Goal: Task Accomplishment & Management: Complete application form

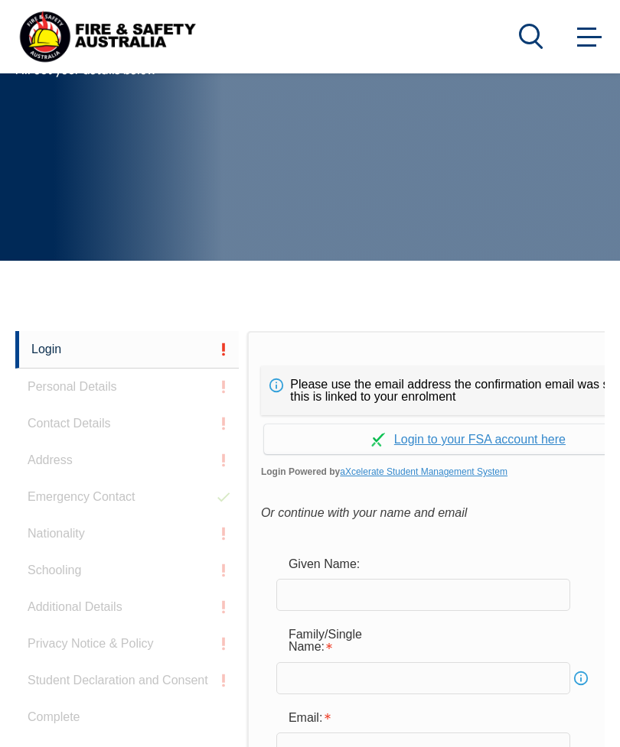
scroll to position [362, 0]
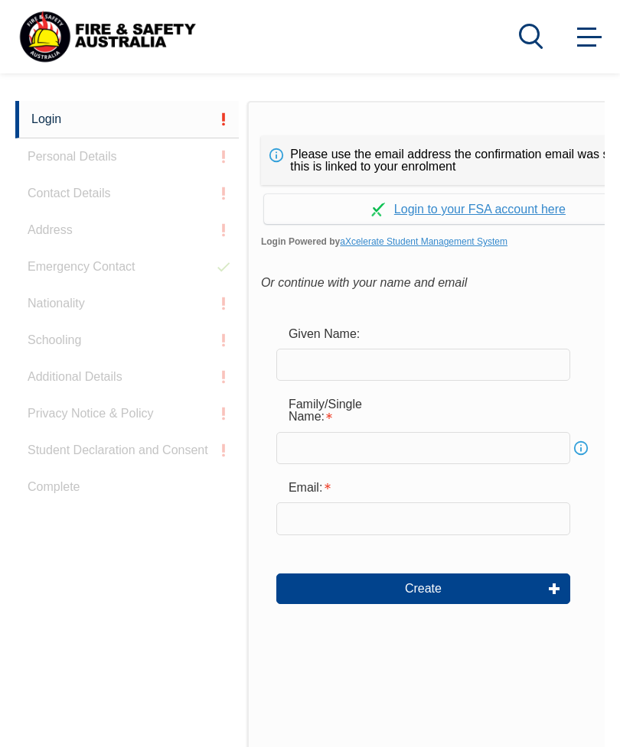
click at [372, 370] on input "text" at bounding box center [423, 365] width 294 height 32
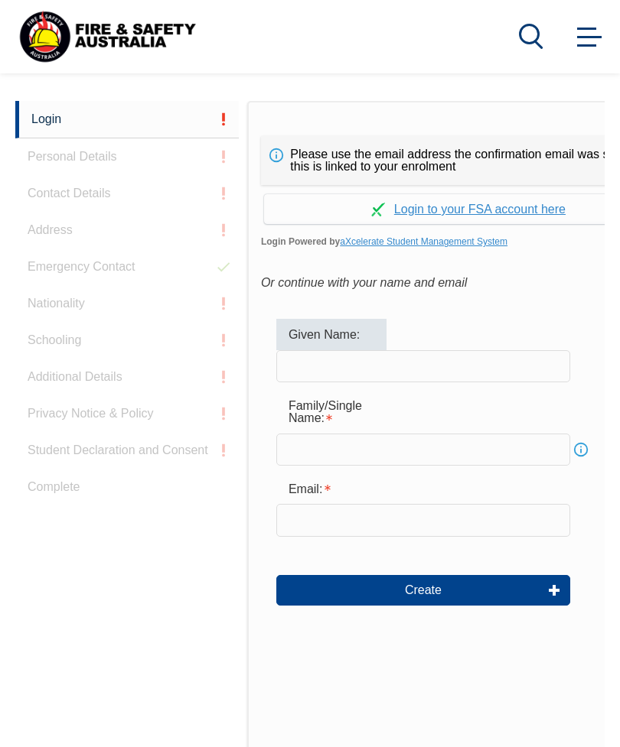
type input "Damien"
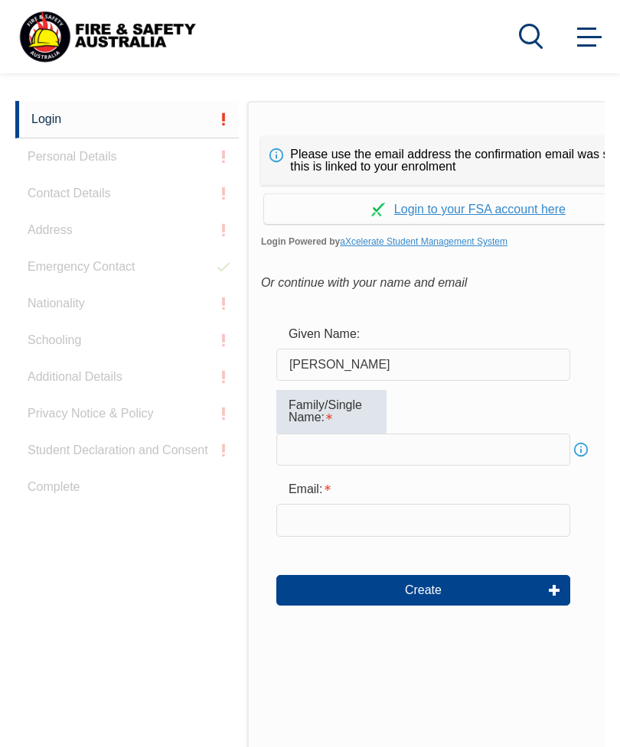
type input "Foster"
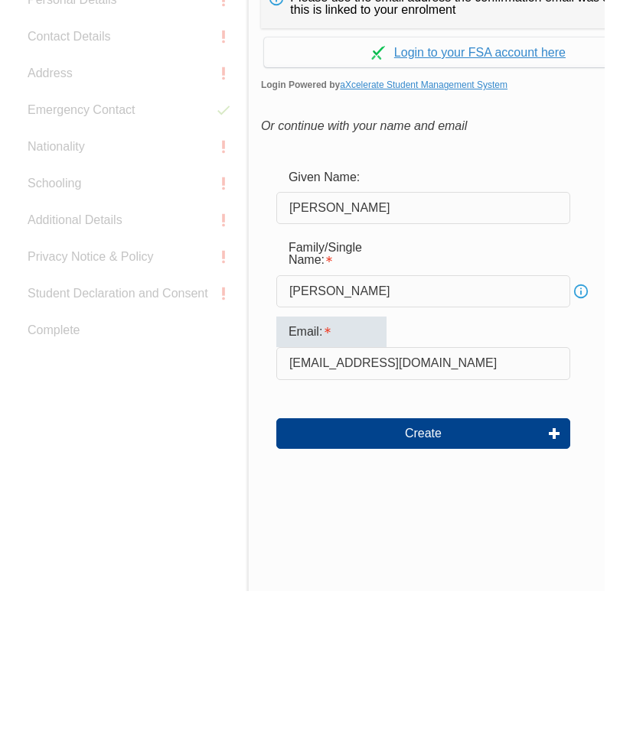
type input "frostyfoster@hotmail.co.uk"
click at [444, 575] on button "Create" at bounding box center [423, 590] width 294 height 31
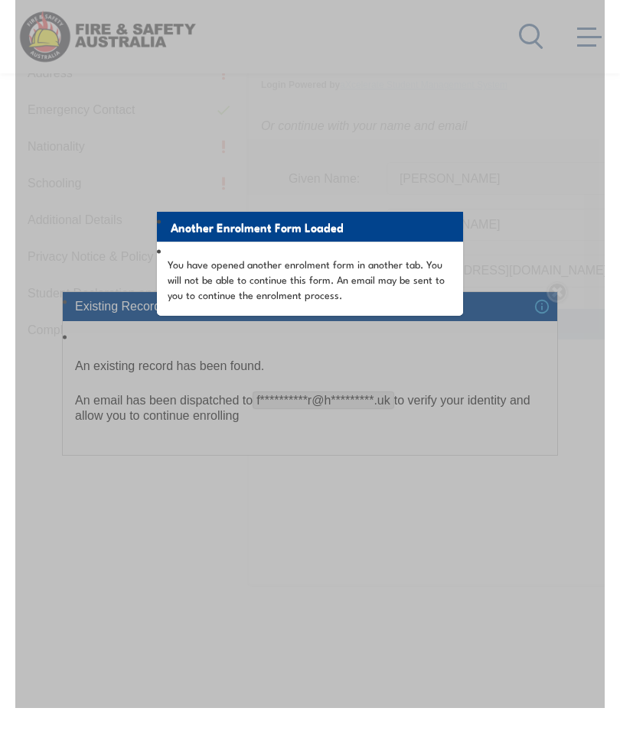
scroll to position [536, 0]
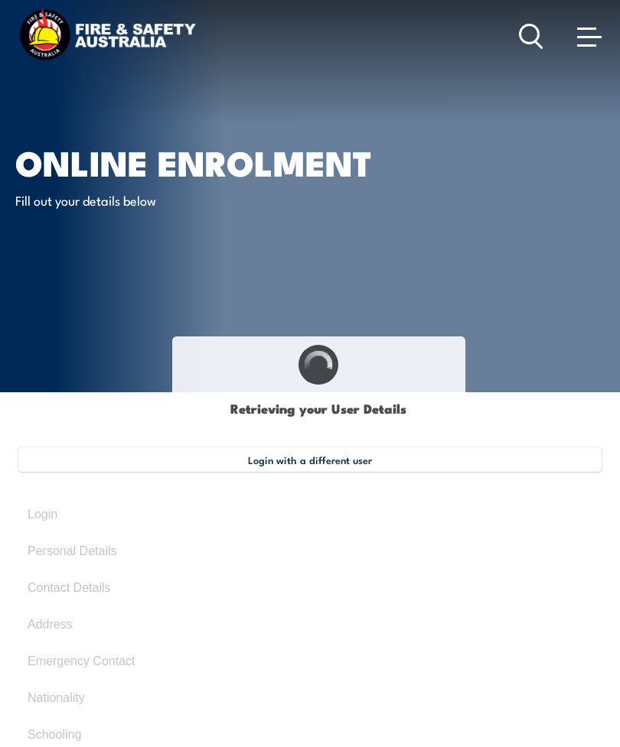
type input "Damien"
type input "Foster"
type input "November 30, 1974"
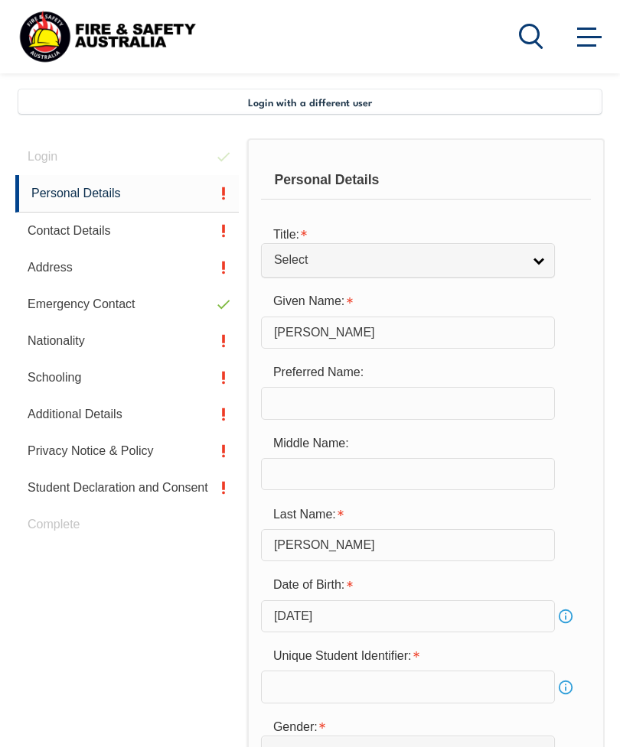
scroll to position [371, 0]
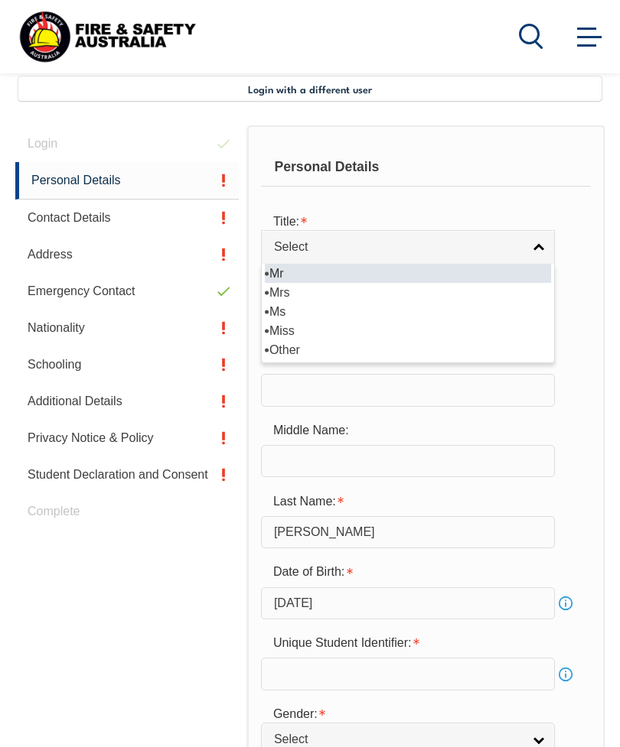
select select "Mr"
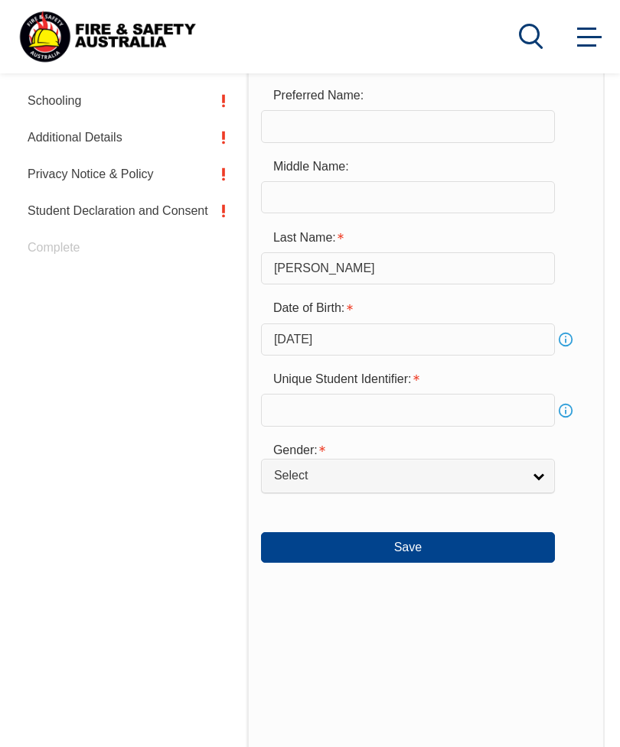
scroll to position [639, 0]
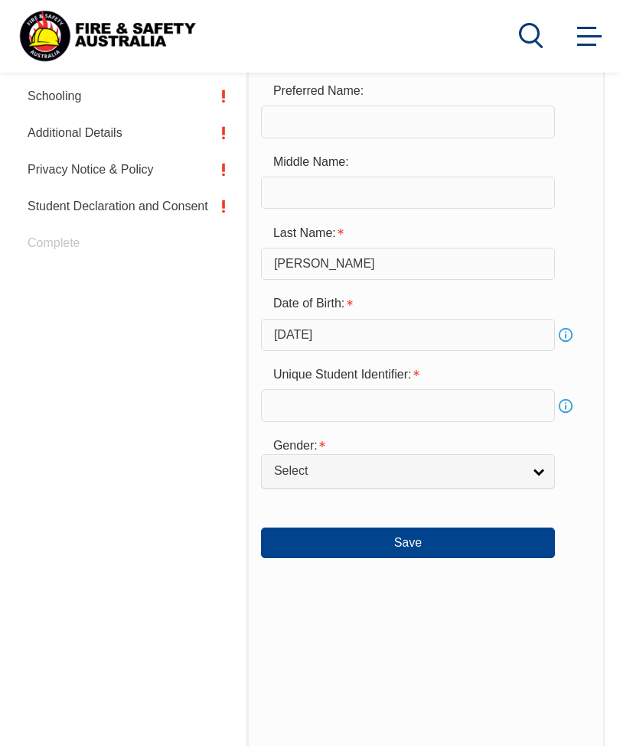
click at [493, 422] on input "text" at bounding box center [408, 406] width 294 height 32
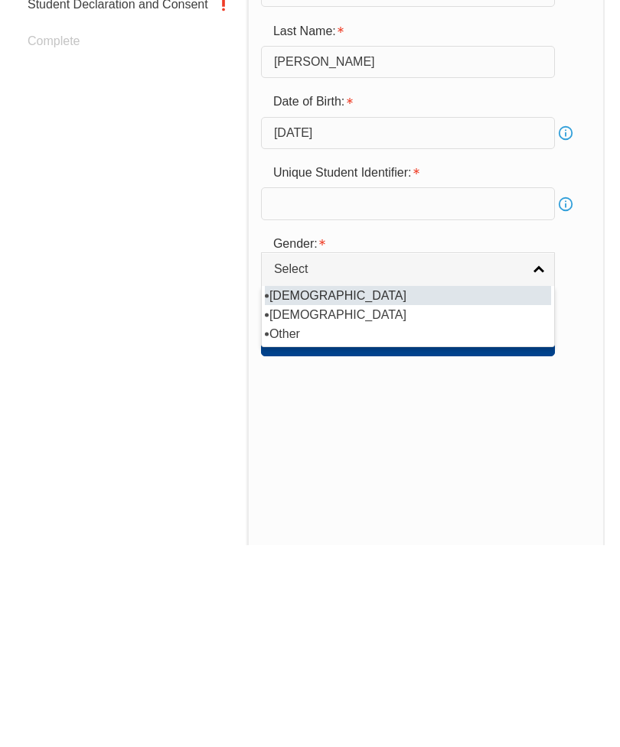
scroll to position [842, 0]
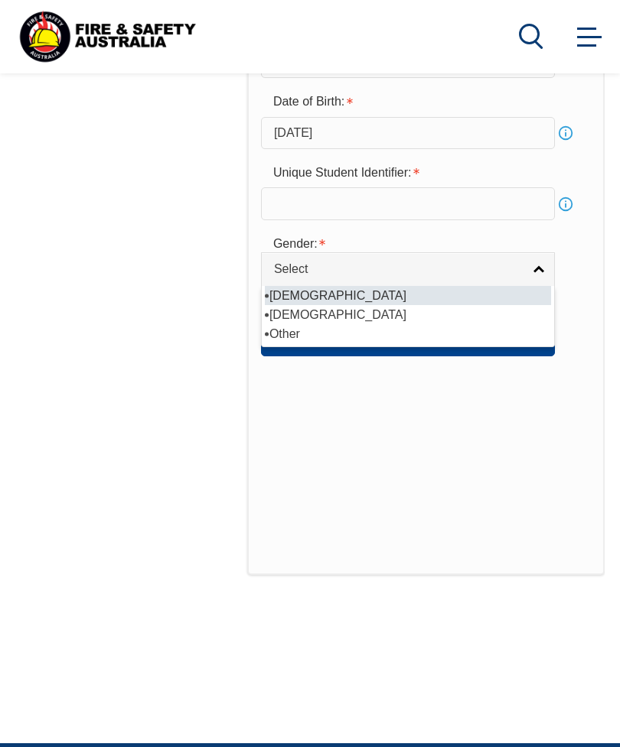
select select "M"
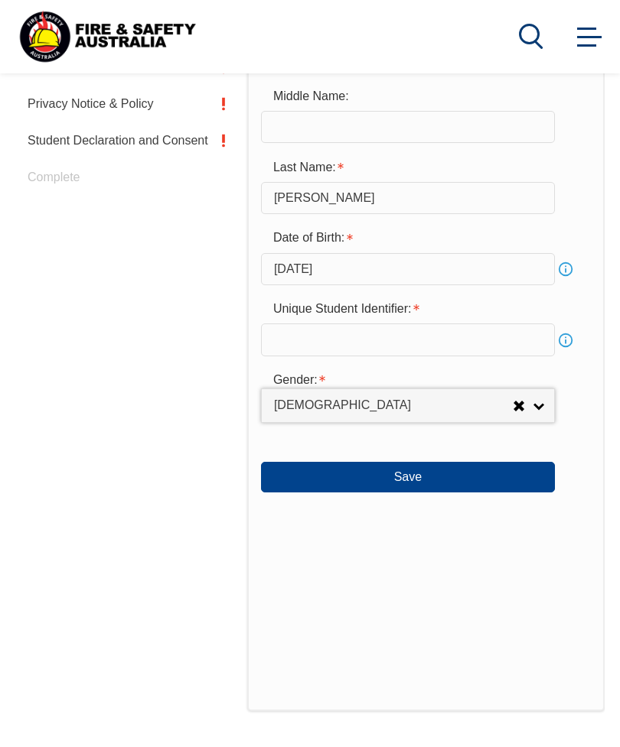
scroll to position [705, 0]
click at [465, 356] on input "text" at bounding box center [408, 340] width 294 height 32
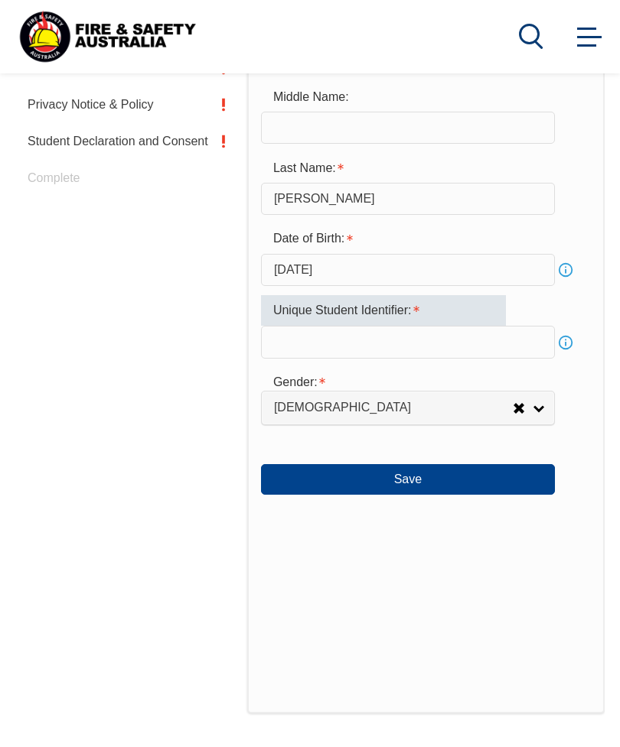
click at [435, 325] on div "Unique Student Identifier:" at bounding box center [383, 310] width 245 height 31
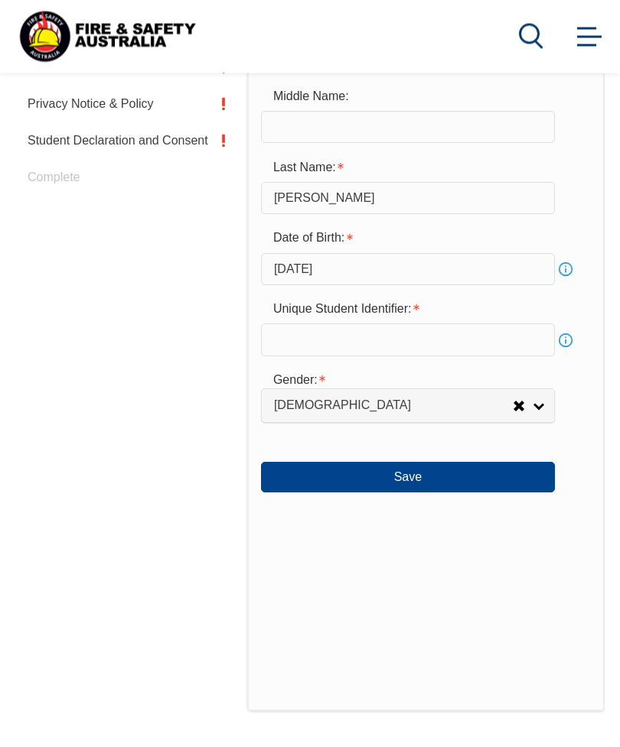
click at [568, 352] on link "Info" at bounding box center [565, 341] width 21 height 21
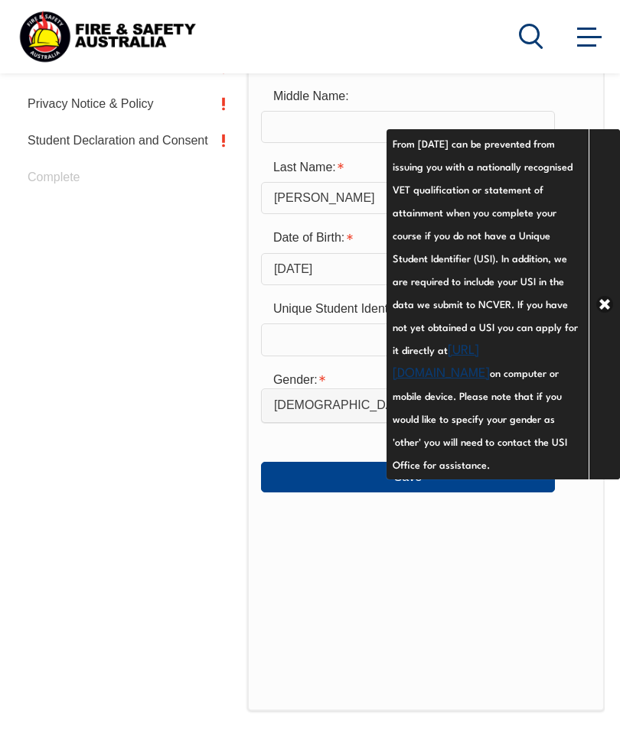
click at [490, 374] on link "https://www.usi.gov.au/your-usi/create-usi" at bounding box center [440, 359] width 97 height 41
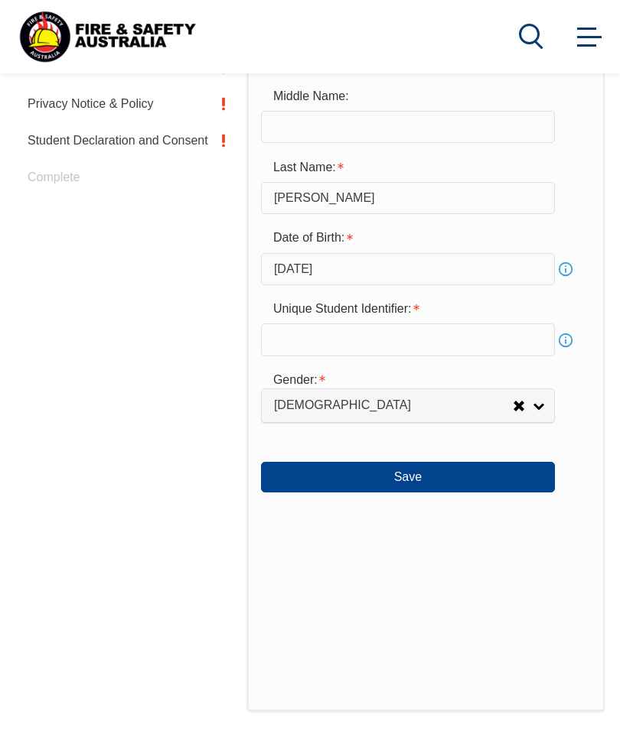
click at [463, 356] on input "text" at bounding box center [408, 340] width 294 height 32
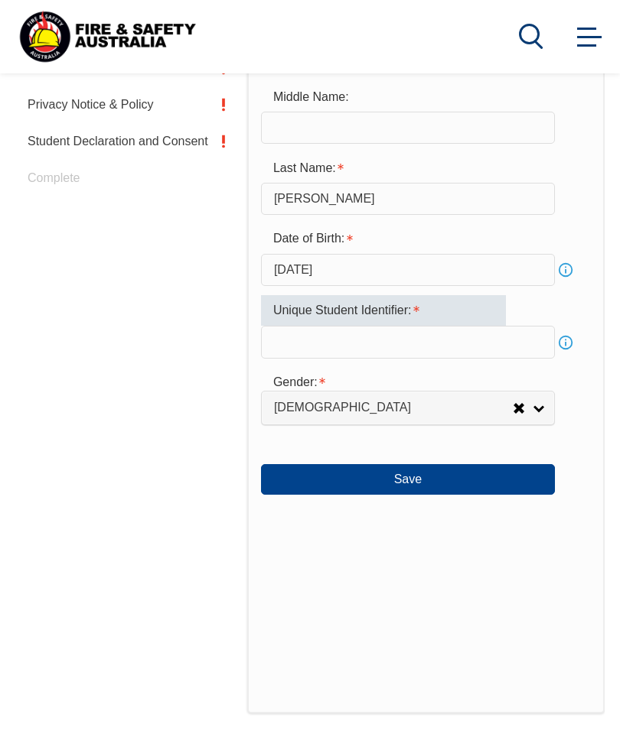
scroll to position [838, 0]
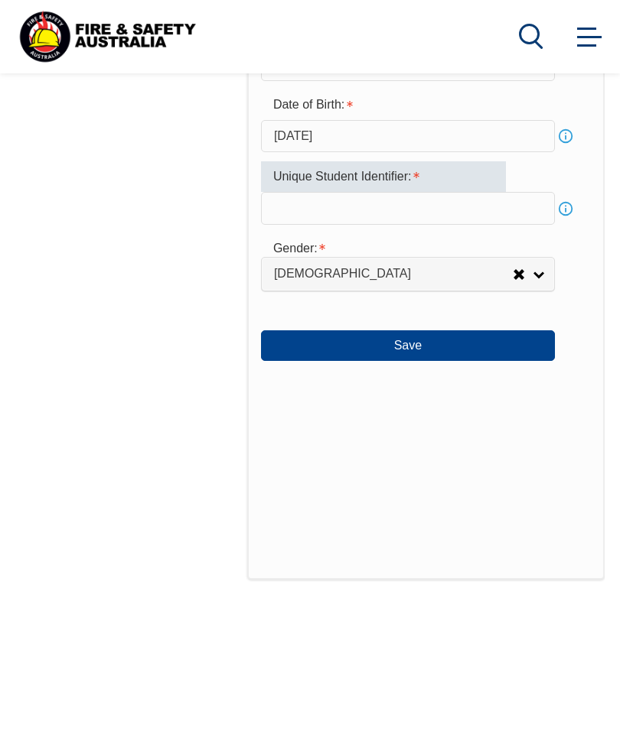
click at [379, 224] on input "text" at bounding box center [408, 208] width 294 height 32
click at [393, 224] on input "text" at bounding box center [408, 208] width 294 height 32
click at [404, 224] on input "text" at bounding box center [408, 208] width 294 height 32
paste input "B85KHLT466"
type input "B85KHLT466"
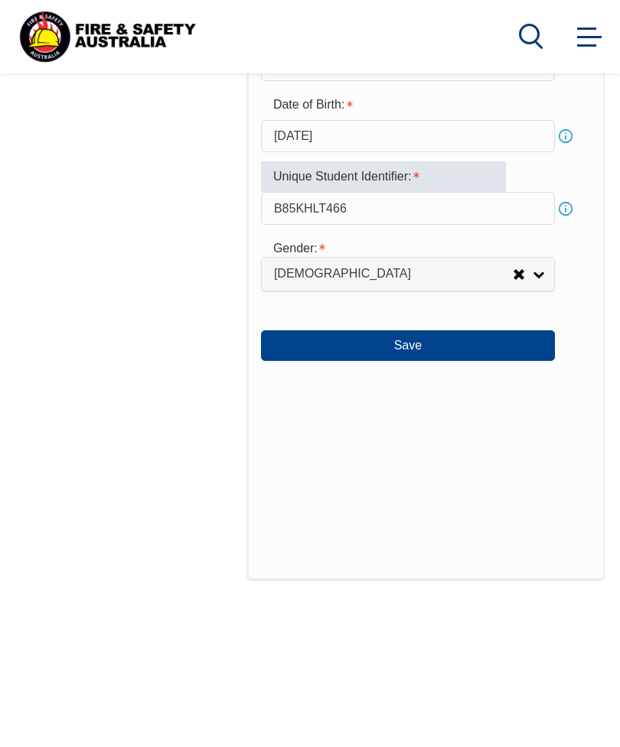
click at [419, 361] on button "Save" at bounding box center [408, 346] width 294 height 31
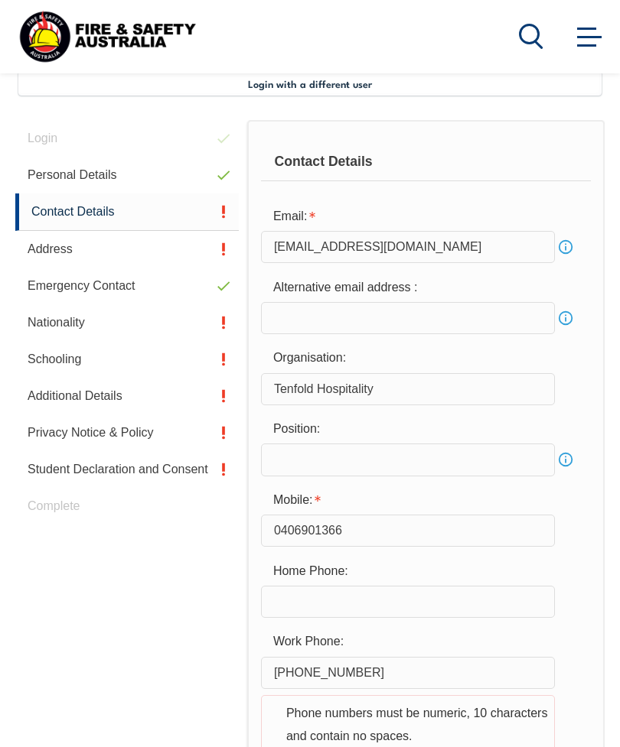
scroll to position [371, 0]
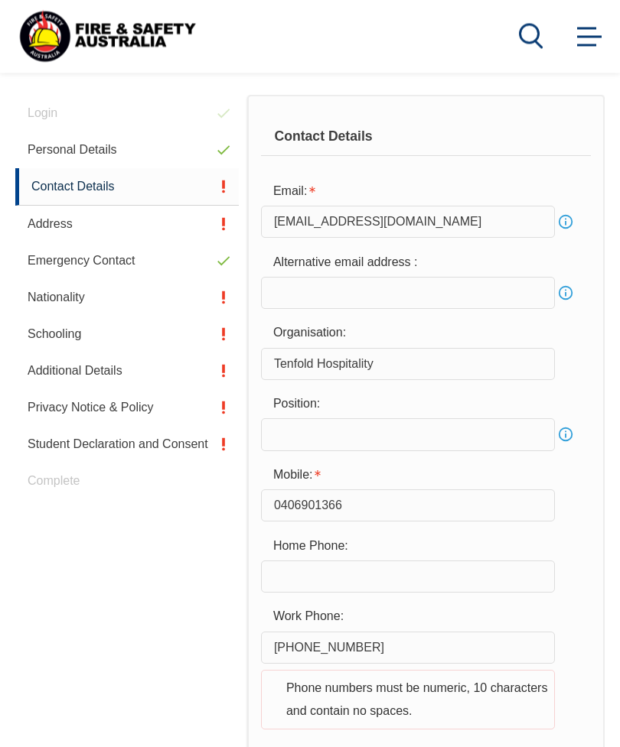
click at [349, 441] on input "text" at bounding box center [408, 435] width 294 height 32
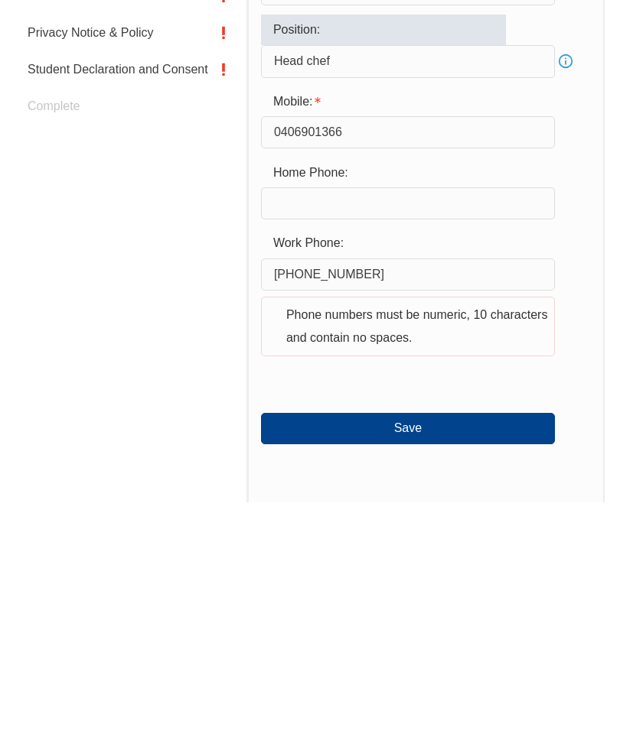
scroll to position [533, 0]
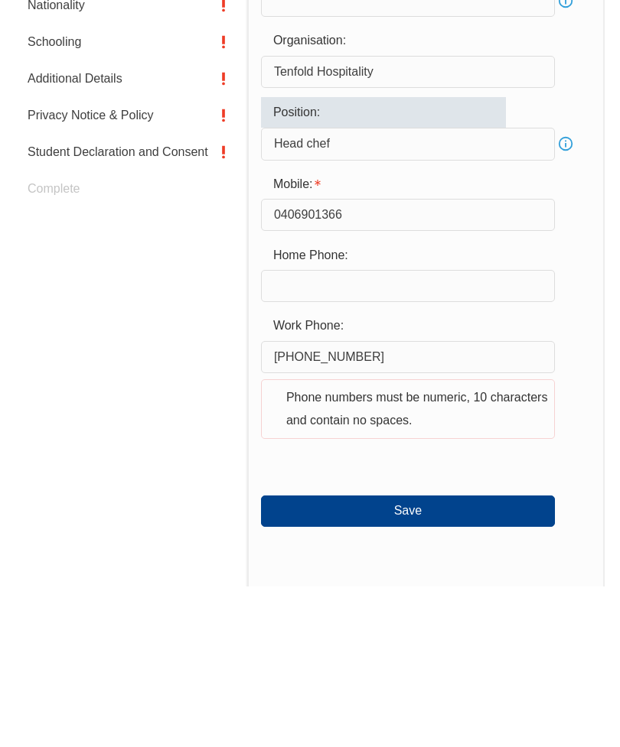
type input "Head chef"
click at [429, 656] on button "Save" at bounding box center [408, 671] width 294 height 31
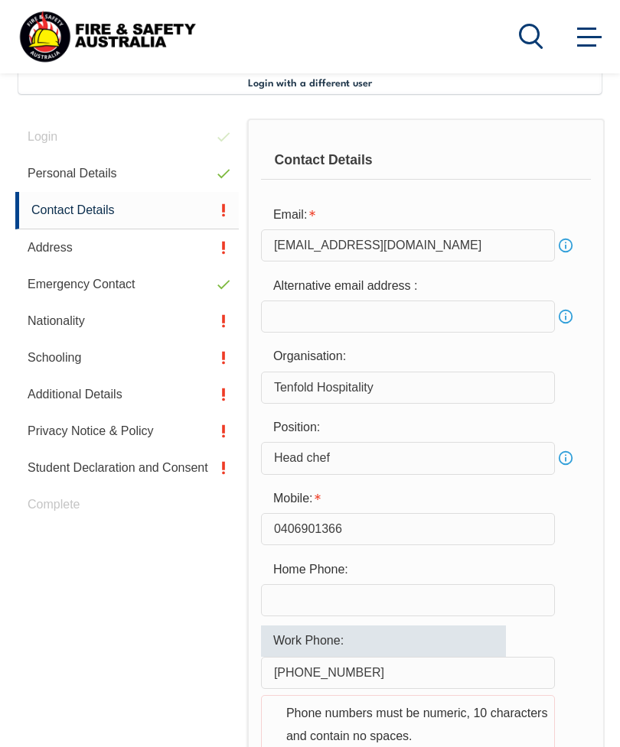
scroll to position [373, 0]
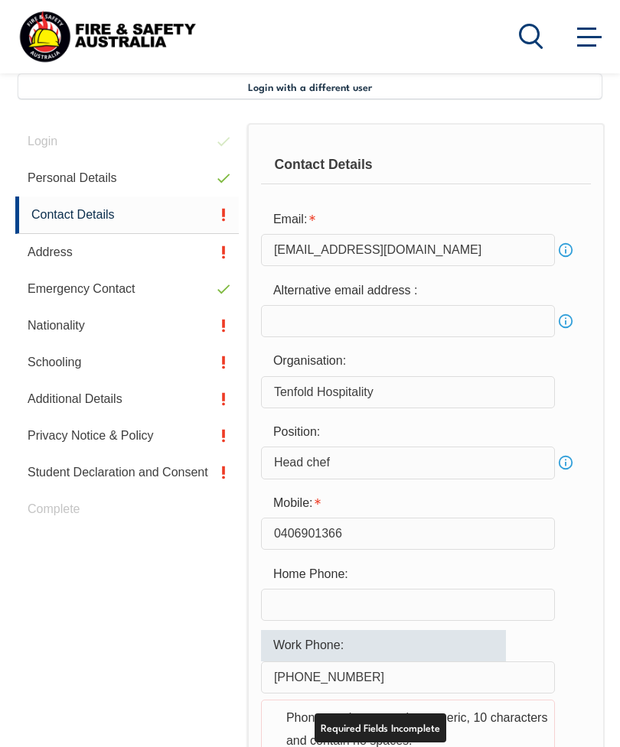
click at [118, 217] on link "Contact Details" at bounding box center [126, 215] width 223 height 37
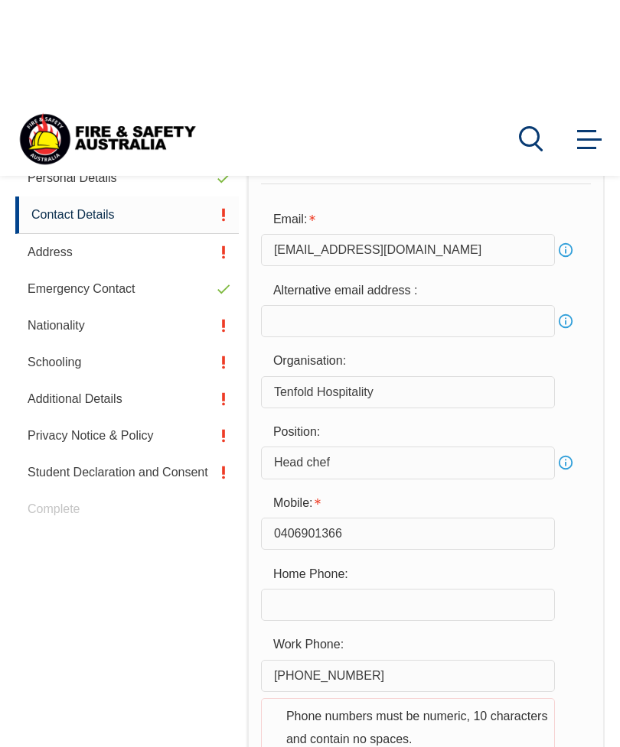
scroll to position [477, 0]
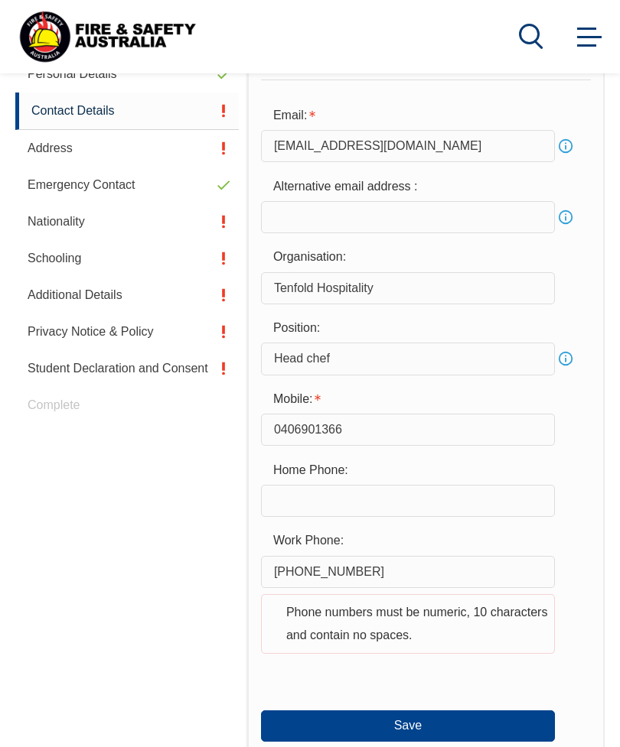
click at [561, 209] on link "Info" at bounding box center [565, 217] width 21 height 21
click at [336, 227] on input "email" at bounding box center [408, 217] width 294 height 32
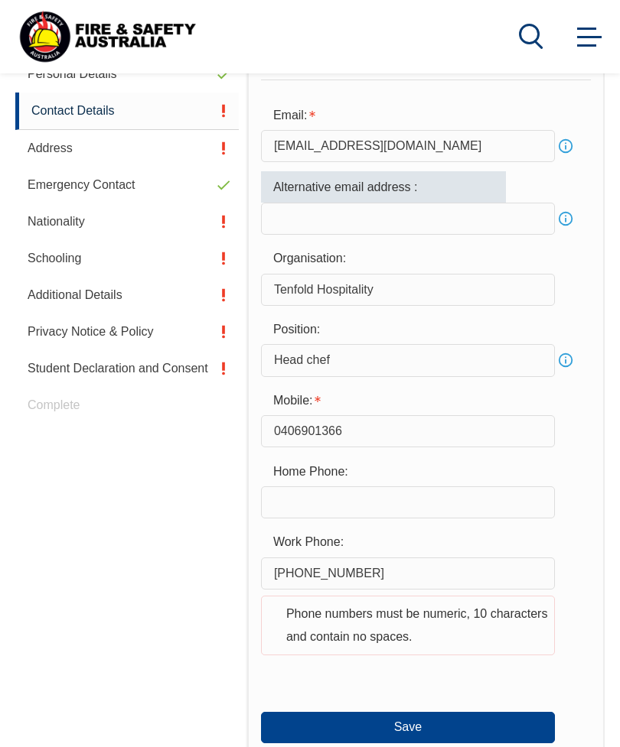
scroll to position [477, 0]
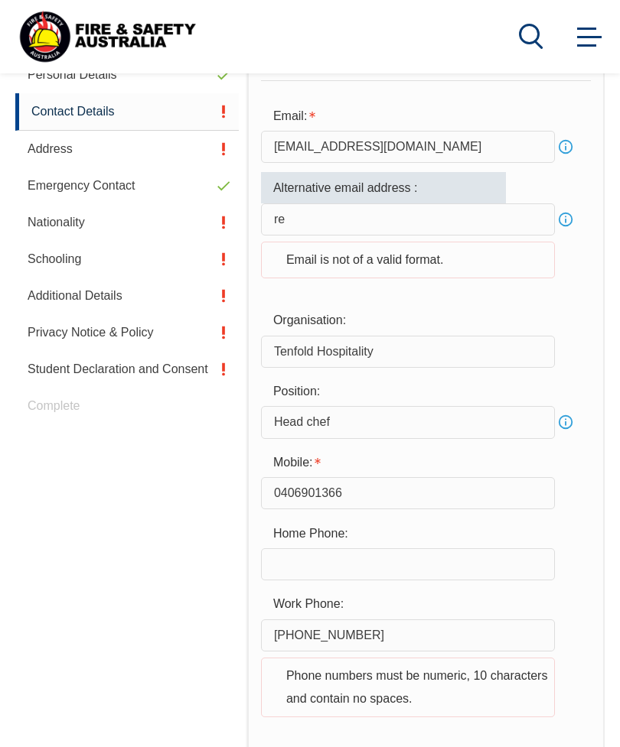
type input "r"
click at [568, 220] on link "Info" at bounding box center [565, 219] width 21 height 21
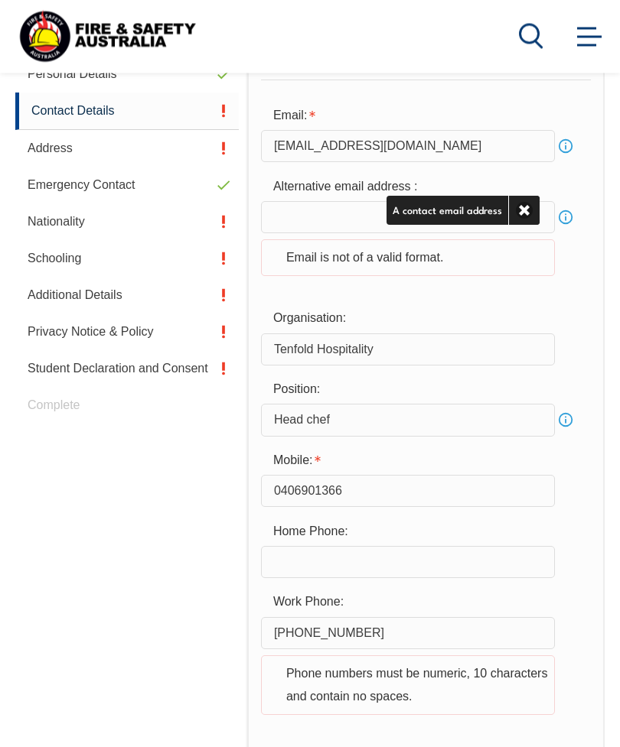
click at [324, 213] on input "email" at bounding box center [408, 218] width 294 height 32
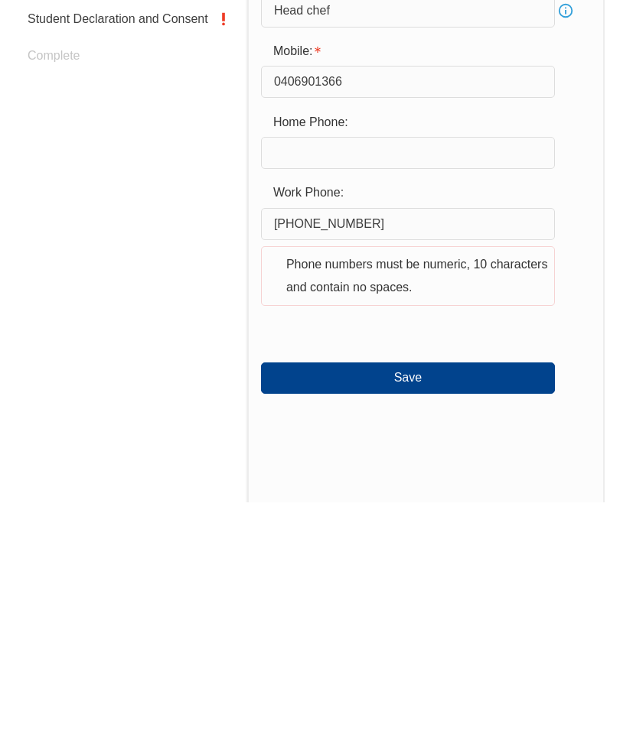
type input "frostyfosterfire@gmail.com"
click at [412, 607] on button "Save" at bounding box center [408, 622] width 294 height 31
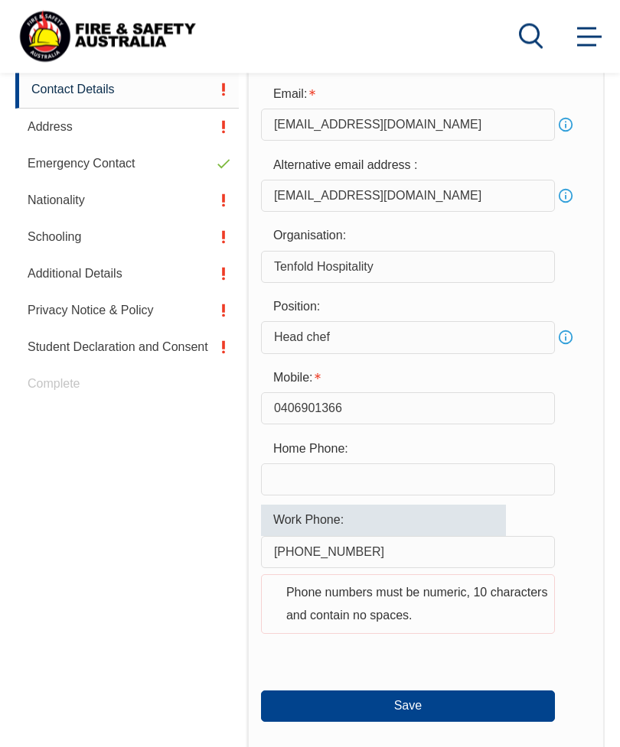
scroll to position [497, 0]
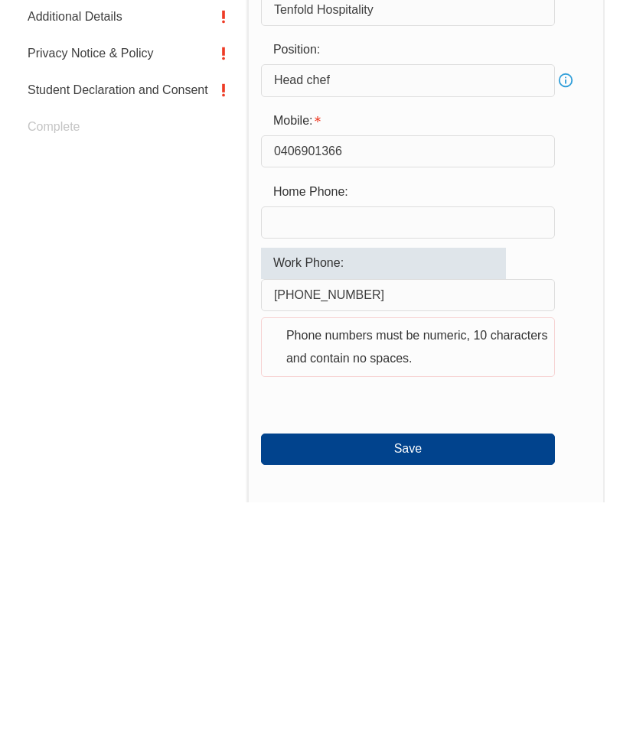
click at [417, 679] on button "Save" at bounding box center [408, 694] width 294 height 31
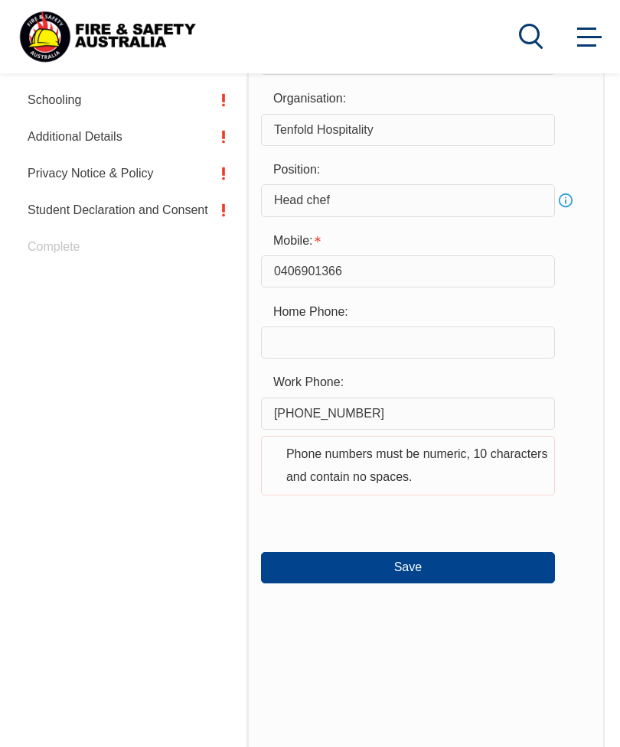
scroll to position [636, 0]
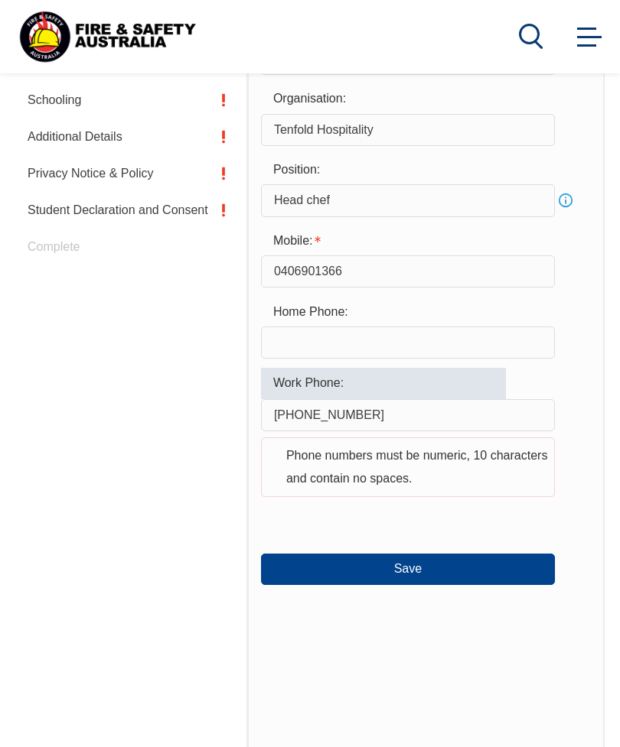
click at [374, 428] on input "(08) 6296 5708" at bounding box center [408, 415] width 294 height 32
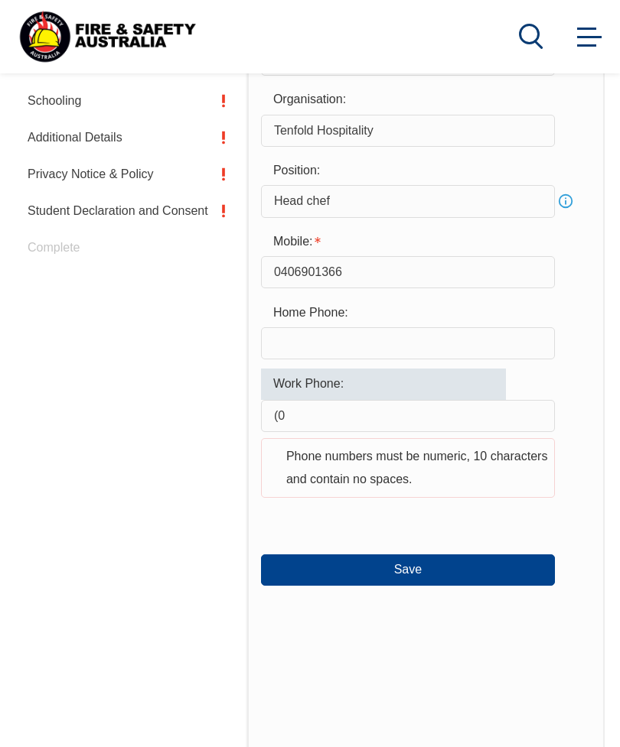
type input "("
click at [336, 425] on input "text" at bounding box center [408, 416] width 294 height 32
paste input "https://ww"
type input "h"
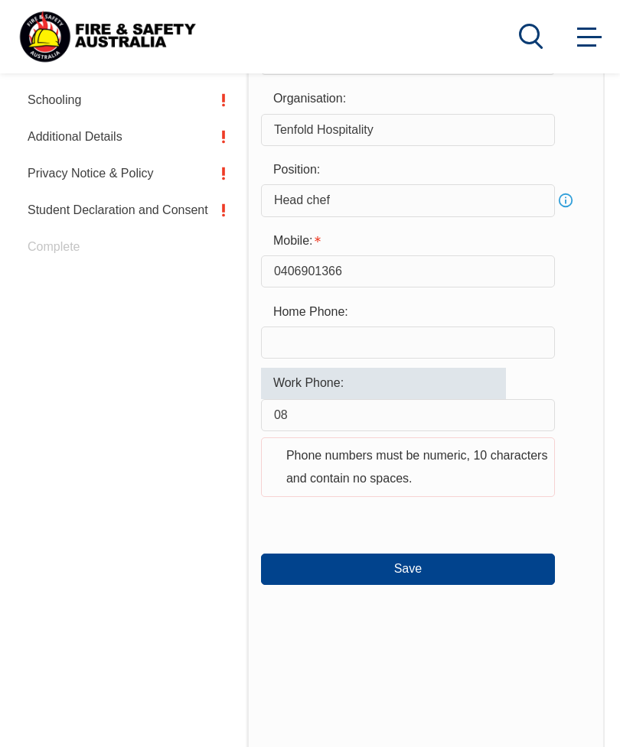
click at [331, 426] on input "08" at bounding box center [408, 415] width 294 height 32
click at [350, 429] on input "08 9206" at bounding box center [408, 415] width 294 height 32
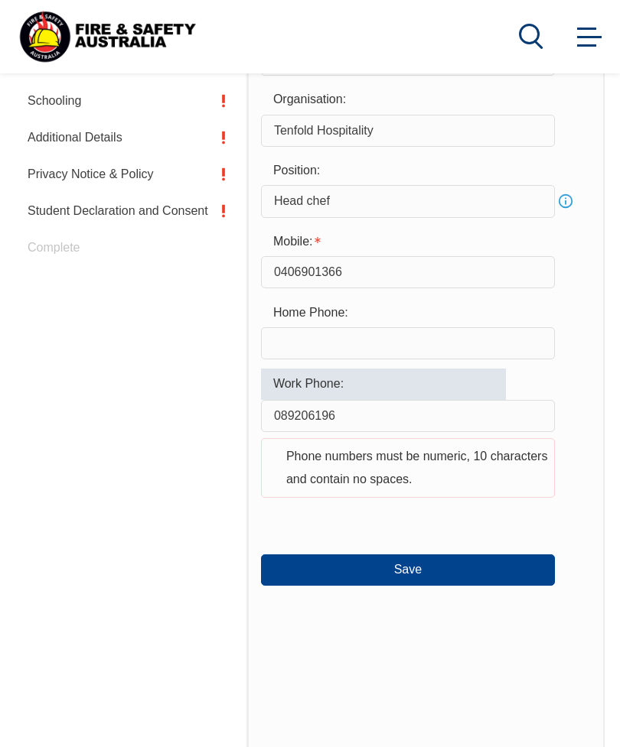
click at [346, 430] on input "089206196" at bounding box center [408, 416] width 294 height 32
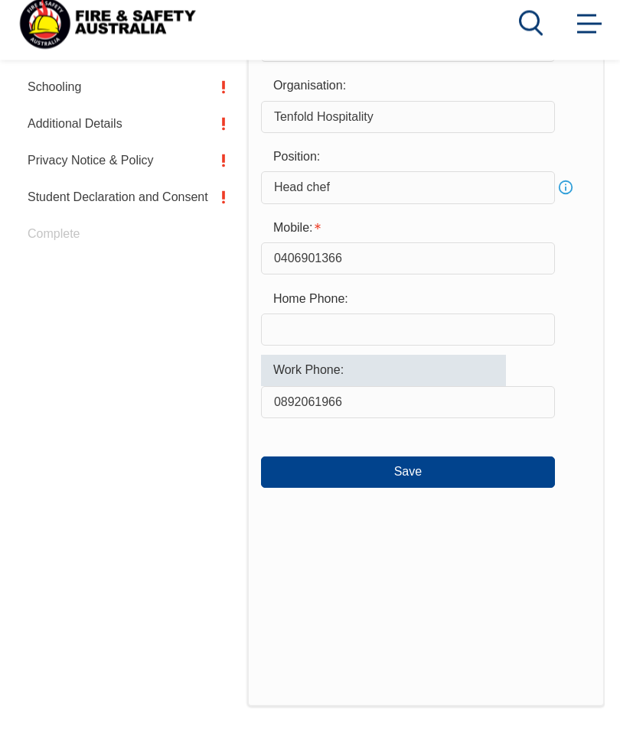
type input "0892061966"
click at [418, 490] on button "Save" at bounding box center [408, 486] width 294 height 31
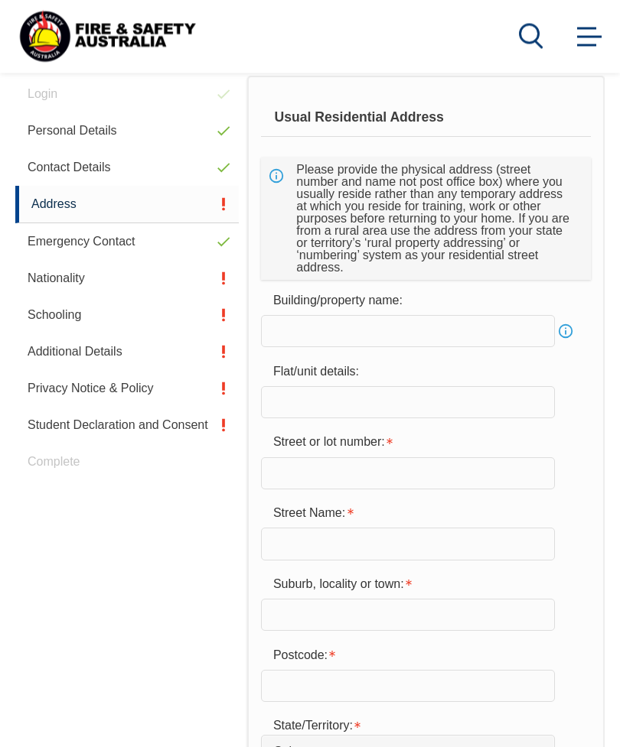
scroll to position [371, 0]
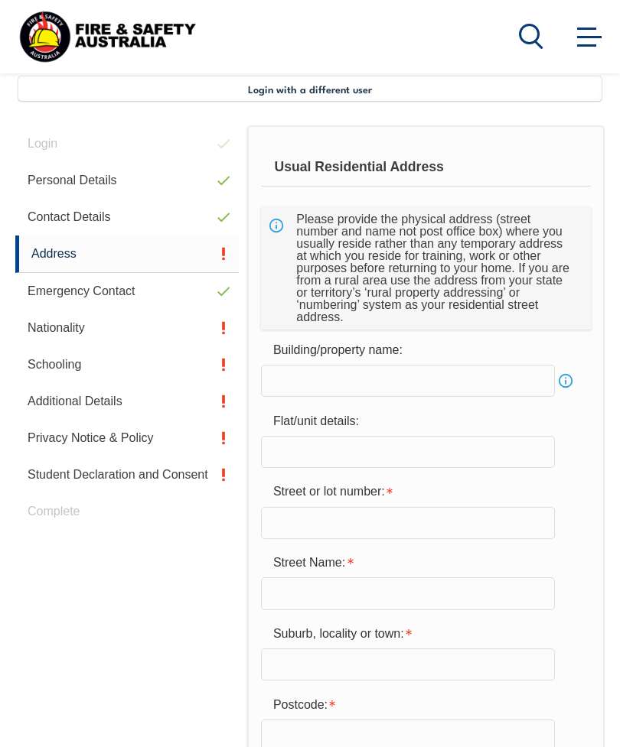
click at [404, 529] on input "text" at bounding box center [408, 523] width 294 height 32
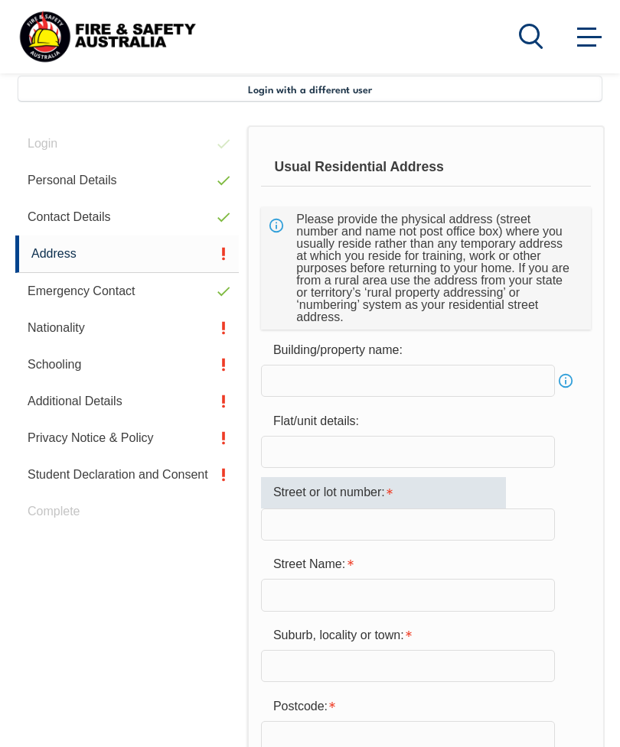
scroll to position [378, 0]
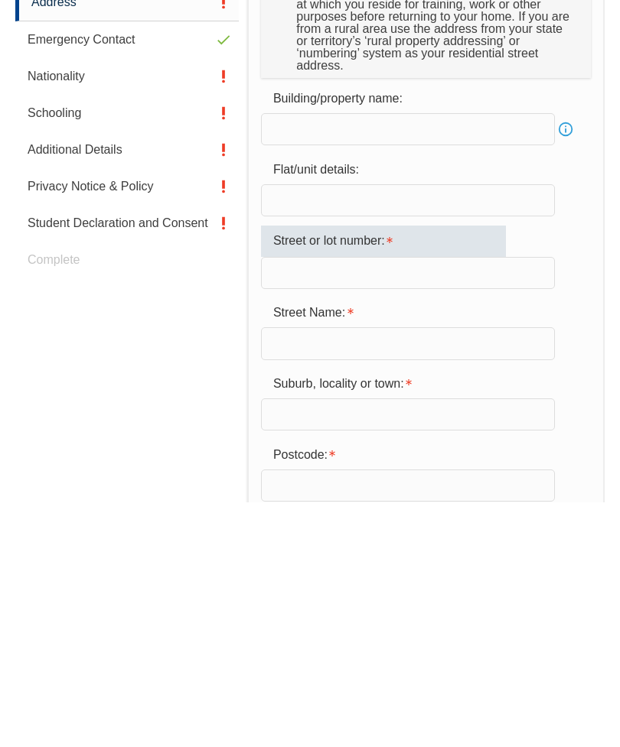
type input "13"
type input "Faversham Way"
type input "Heathridge"
type input "6027"
select select "WA"
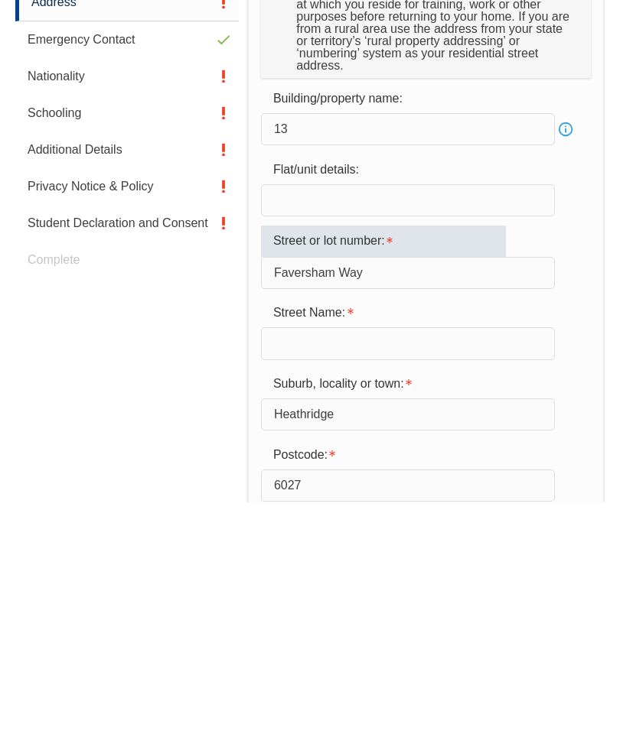
select select "1101"
type input "6027"
type input "13"
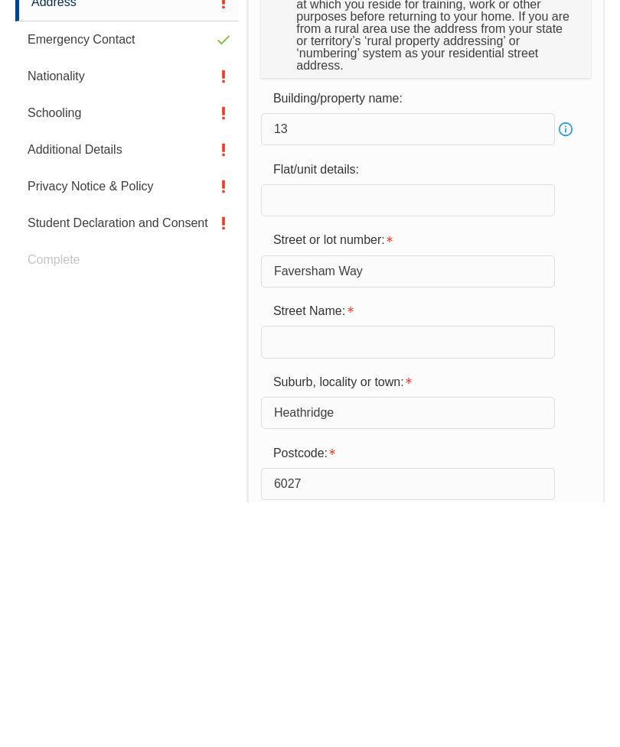
type input "Faversham Way"
type input "6027"
type input "Heathridge"
select select "WA"
type input "6027"
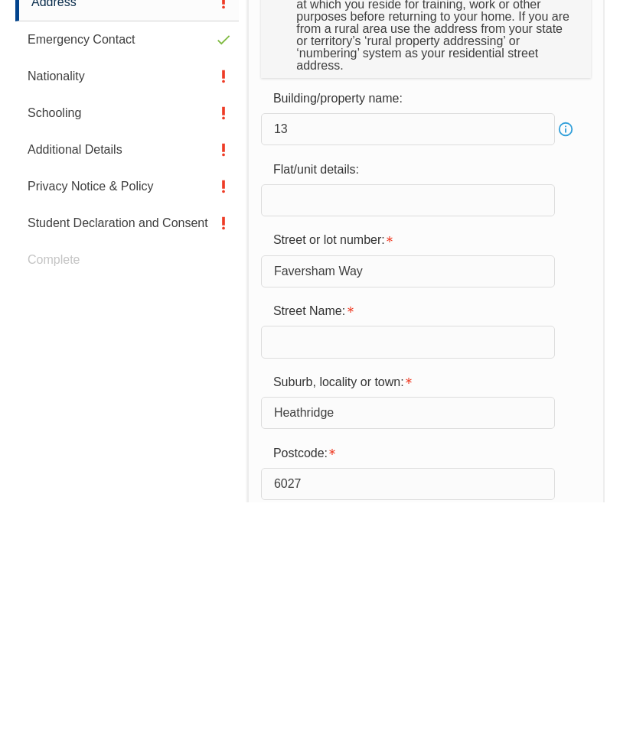
select select "1101"
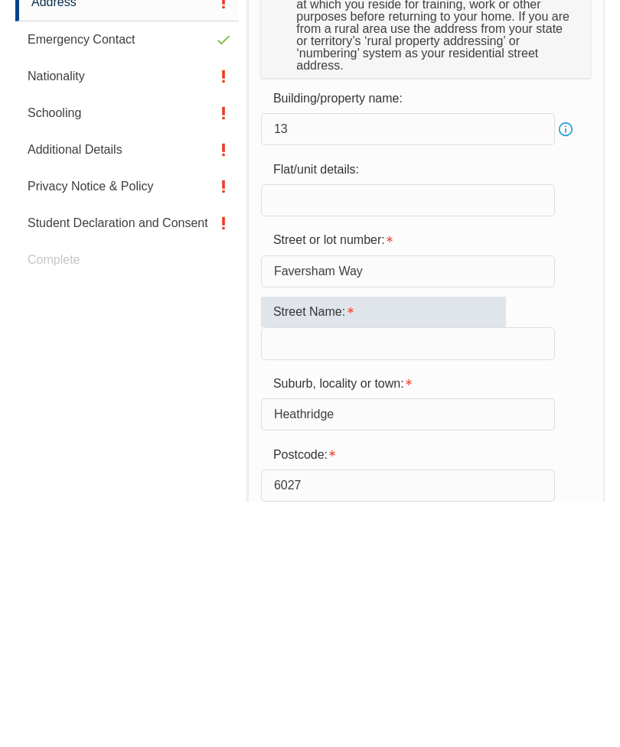
click at [390, 500] on input "Faversham Way" at bounding box center [408, 516] width 294 height 32
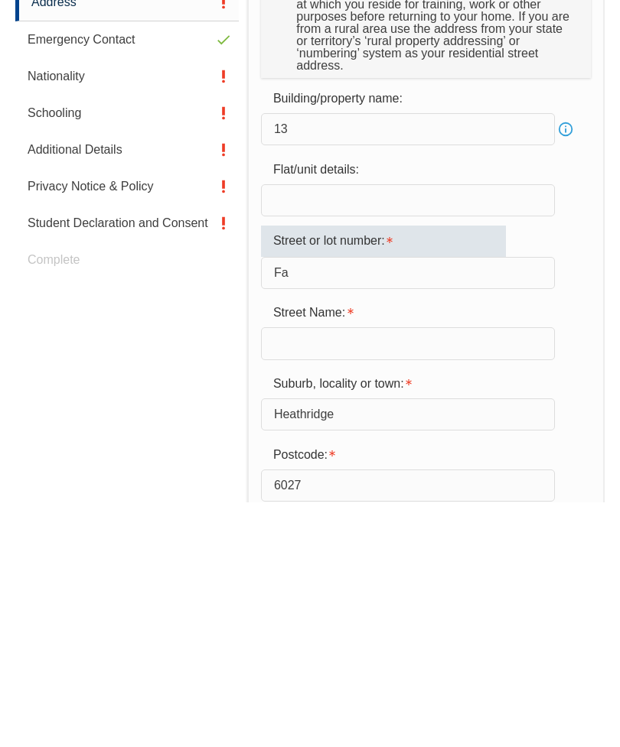
type input "F"
type input "13"
click at [347, 572] on input "text" at bounding box center [408, 588] width 294 height 32
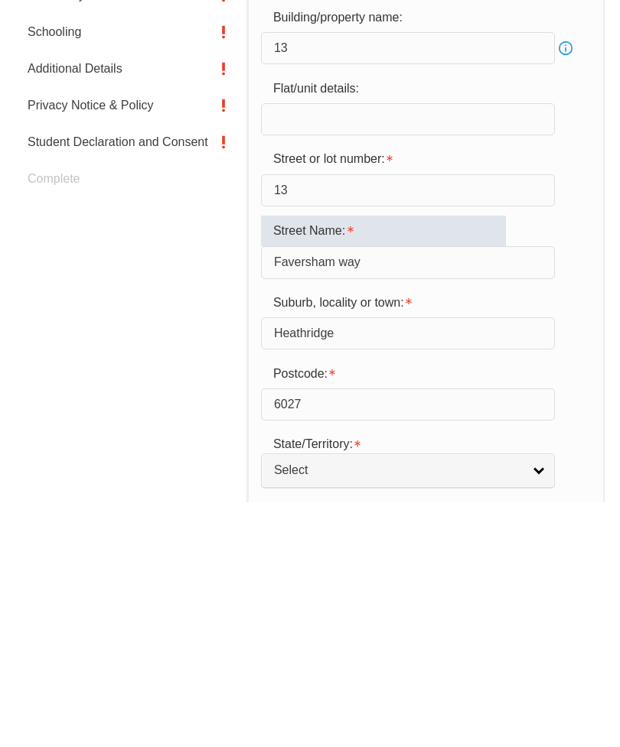
type input "Faversham way"
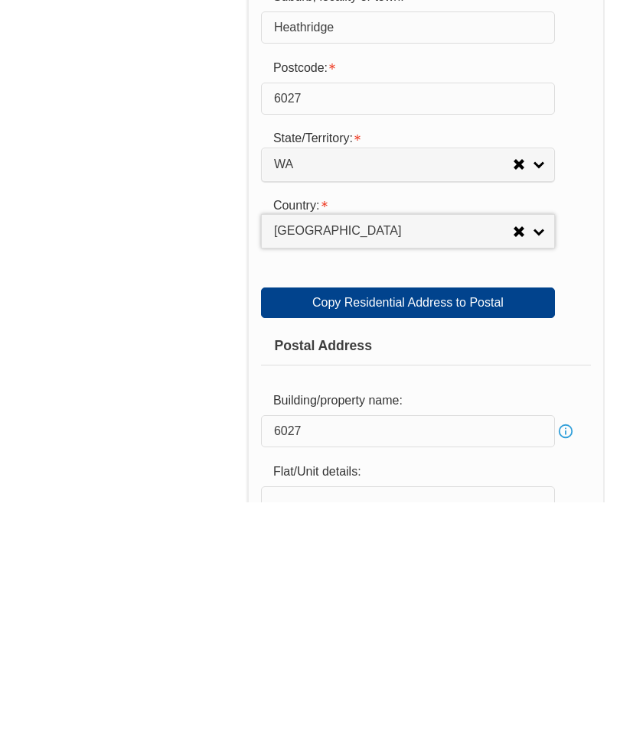
scroll to position [783, 0]
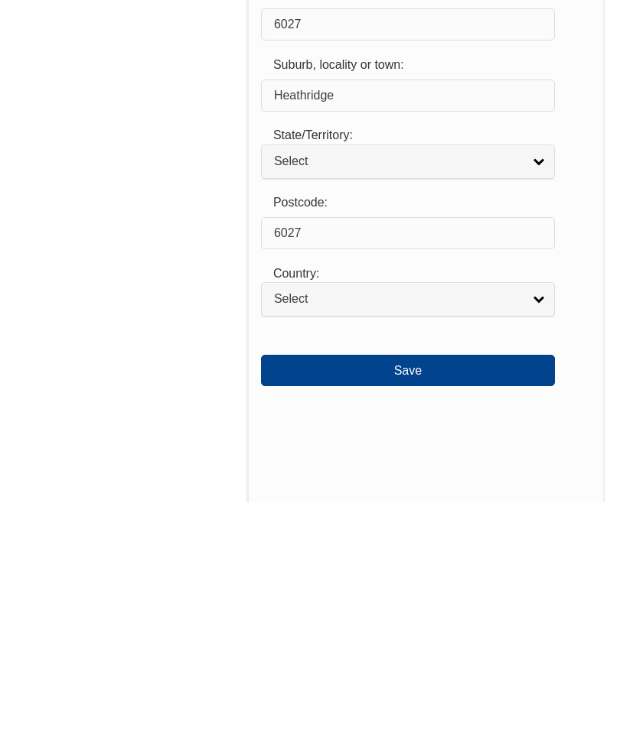
click at [420, 600] on button "Save" at bounding box center [408, 615] width 294 height 31
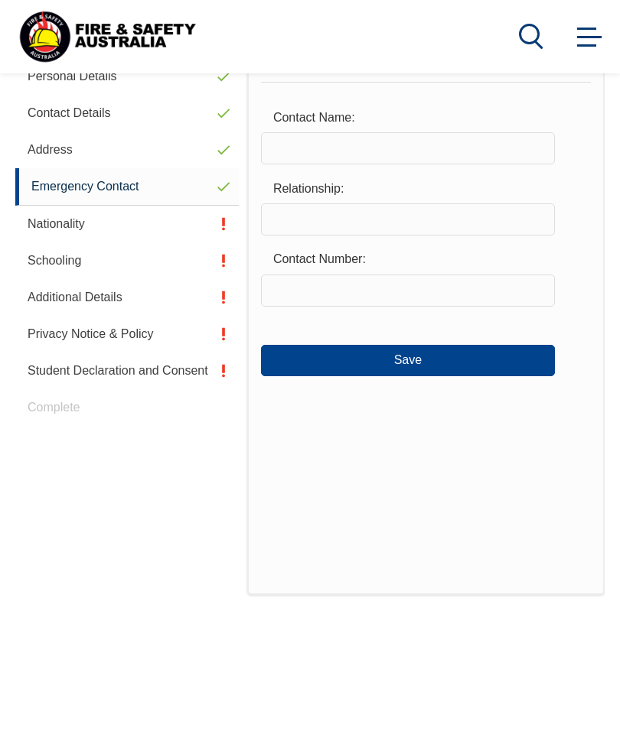
scroll to position [371, 0]
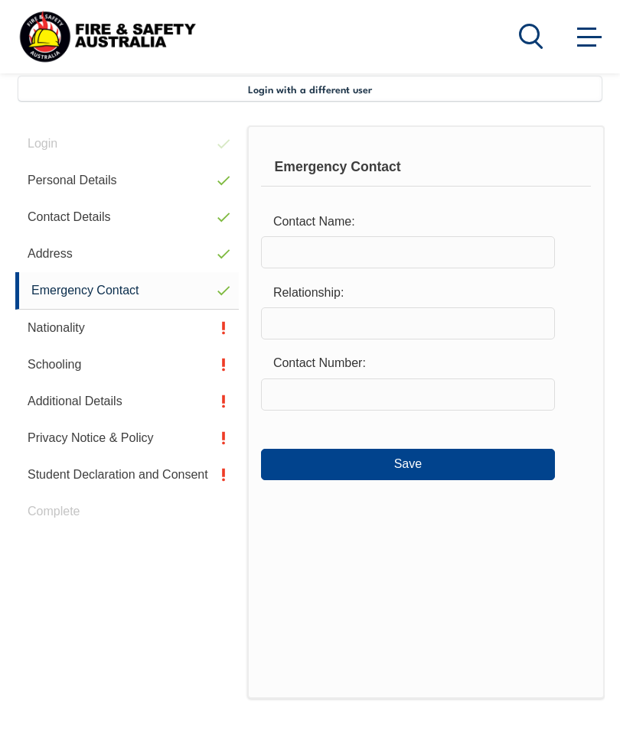
click at [340, 249] on input "text" at bounding box center [408, 252] width 294 height 32
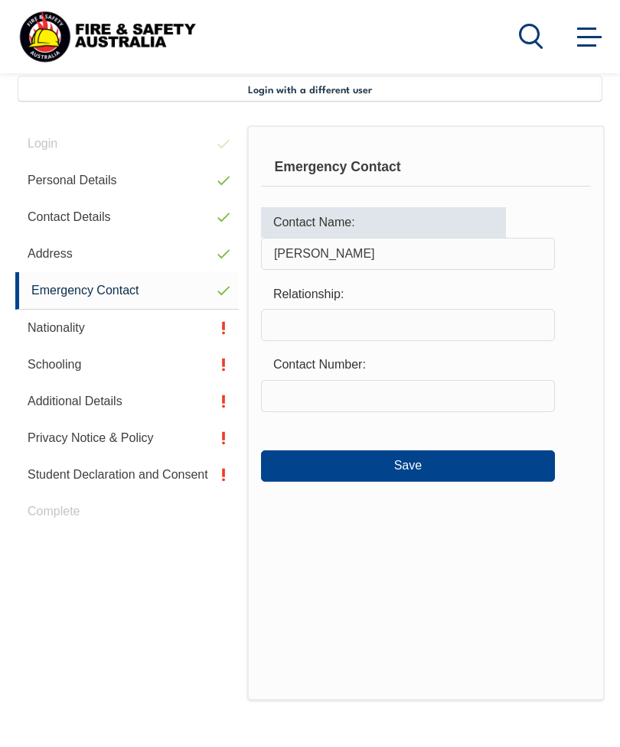
type input "Rebecca Ambler"
click at [352, 332] on input "text" at bounding box center [408, 325] width 294 height 32
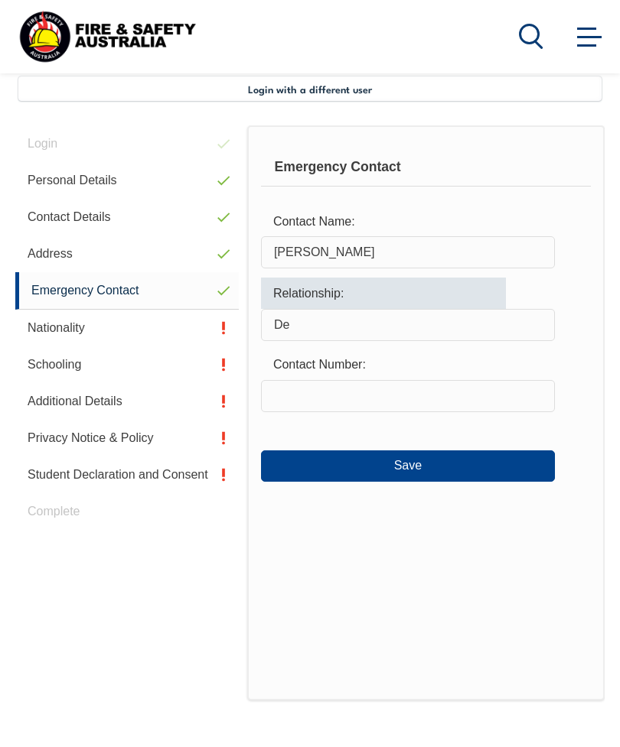
type input "D"
click at [334, 405] on input "text" at bounding box center [408, 396] width 294 height 32
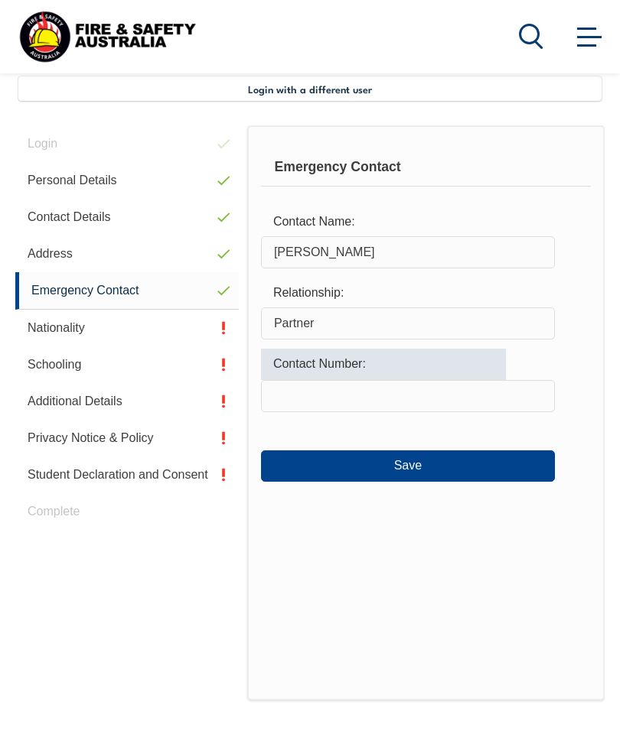
click at [332, 330] on input "Partner" at bounding box center [408, 324] width 294 height 32
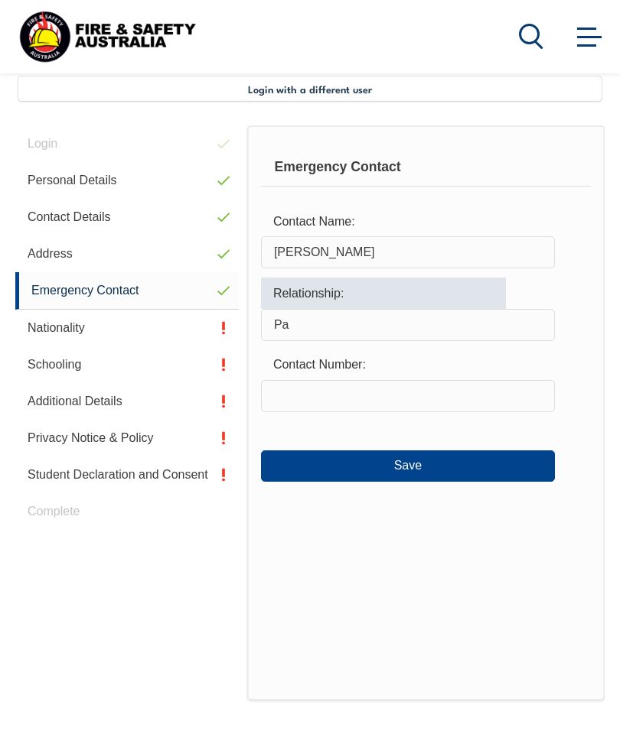
type input "P"
type input "Defacto"
click at [350, 392] on input "text" at bounding box center [408, 396] width 294 height 32
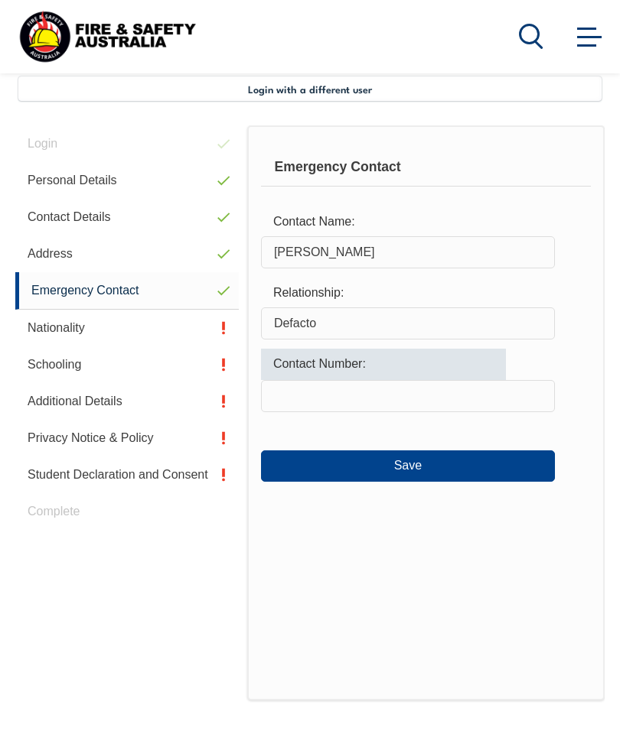
click at [332, 337] on input "Defacto" at bounding box center [408, 324] width 294 height 32
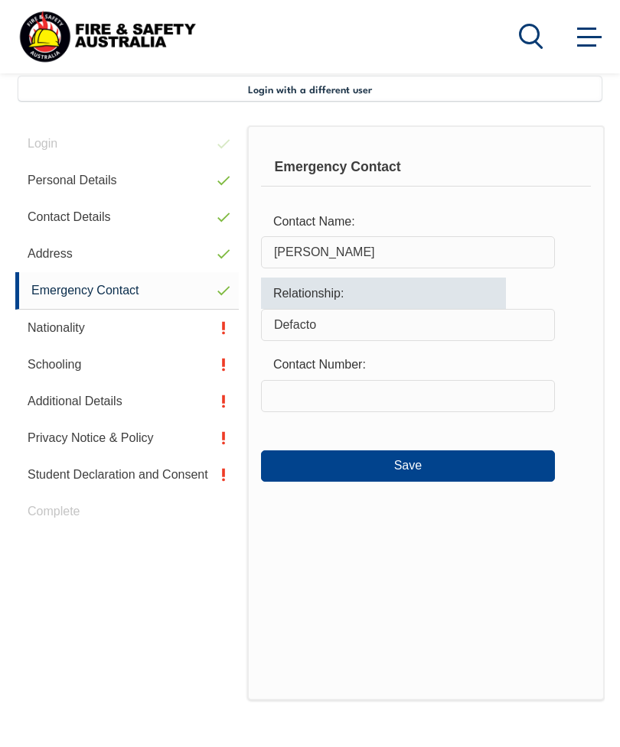
click at [324, 402] on input "text" at bounding box center [408, 396] width 294 height 32
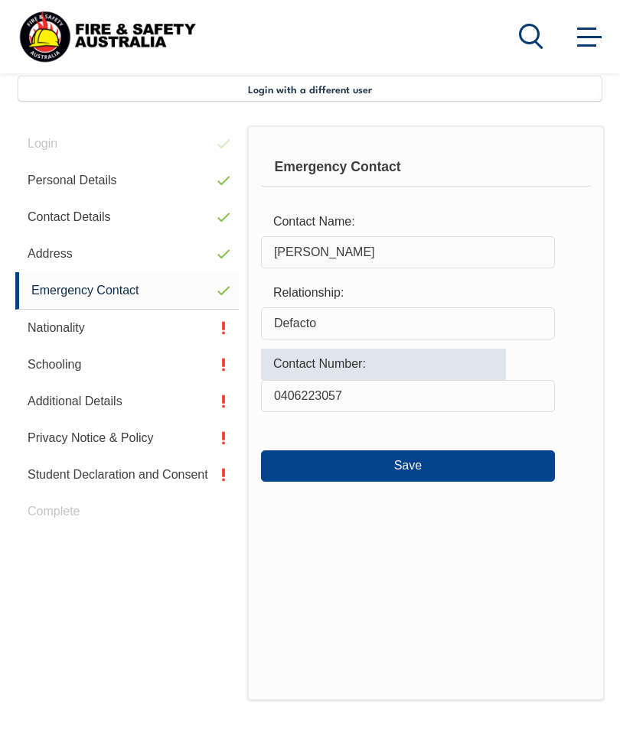
type input "0406223057"
click at [408, 469] on button "Save" at bounding box center [408, 466] width 294 height 31
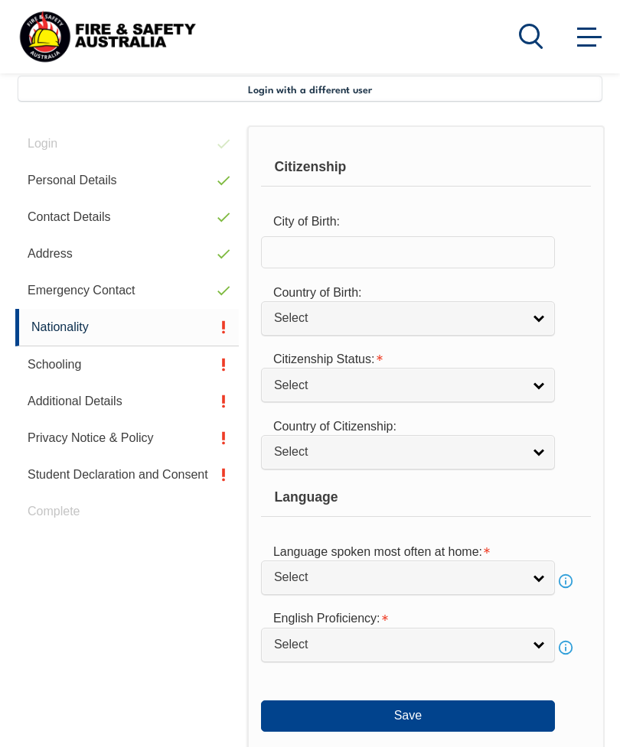
click at [365, 252] on input "text" at bounding box center [408, 252] width 294 height 32
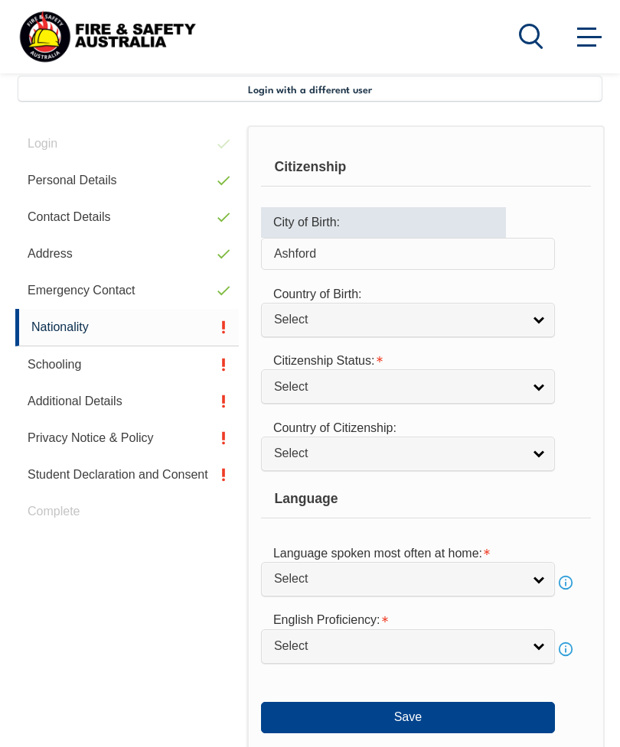
type input "Ashford"
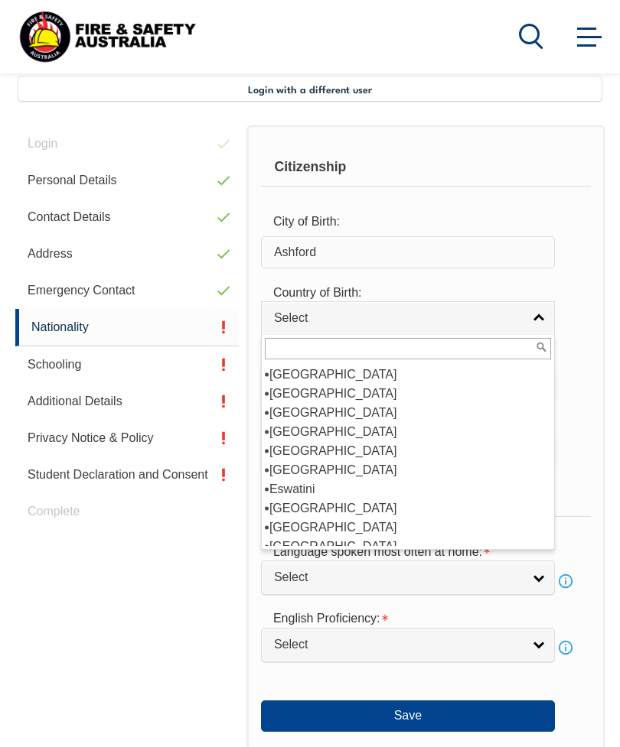
scroll to position [1235, 0]
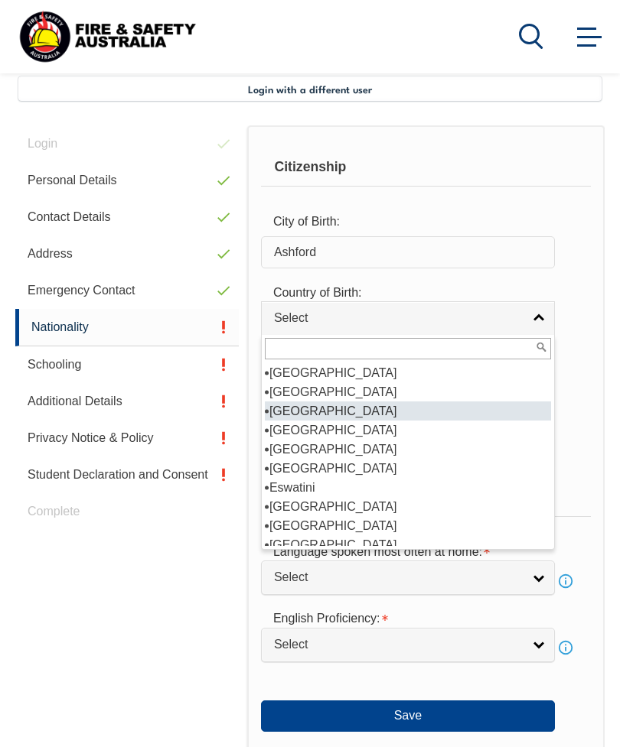
select select "2102"
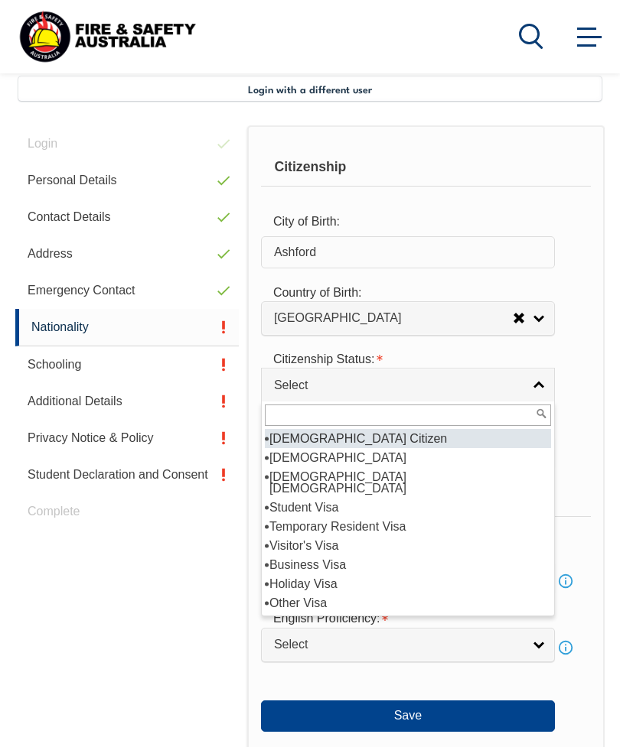
select select "1"
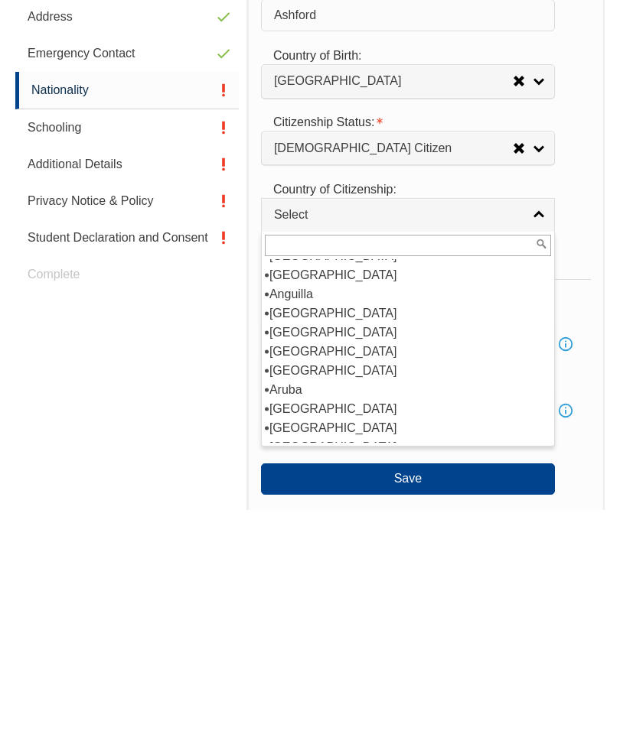
scroll to position [113, 0]
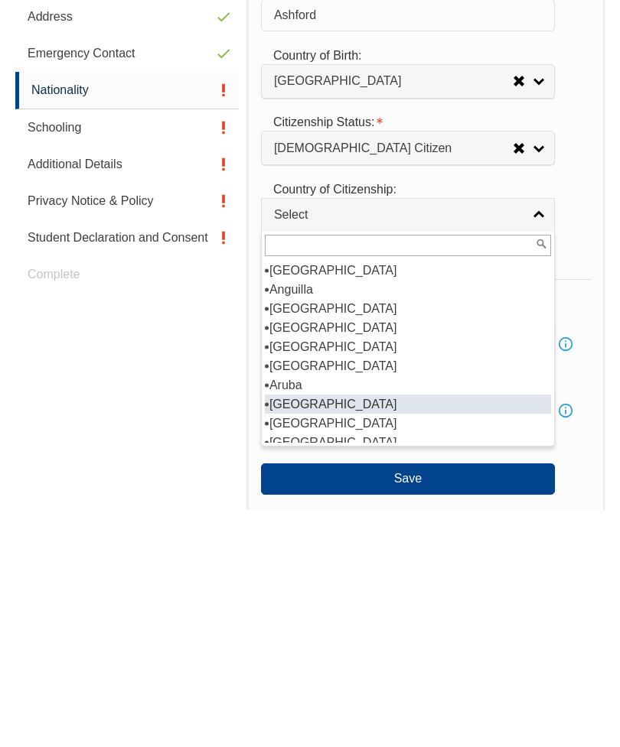
select select "1101"
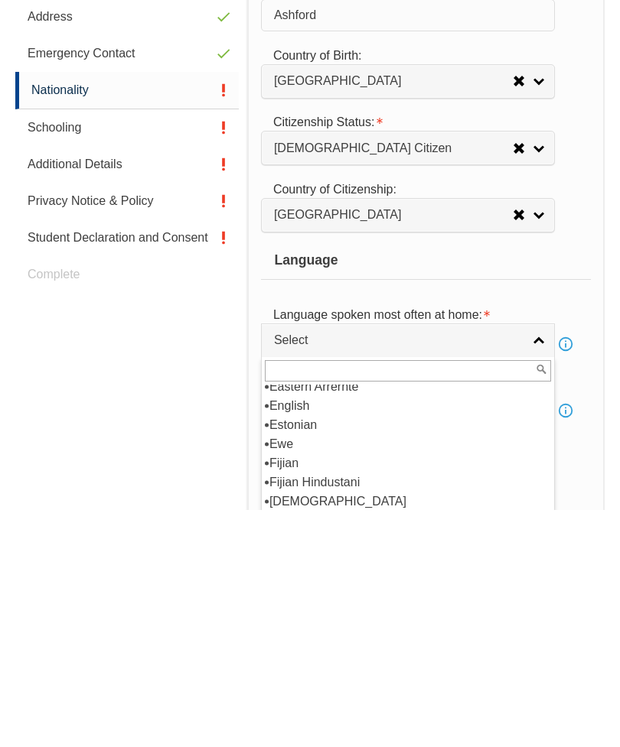
scroll to position [1908, 0]
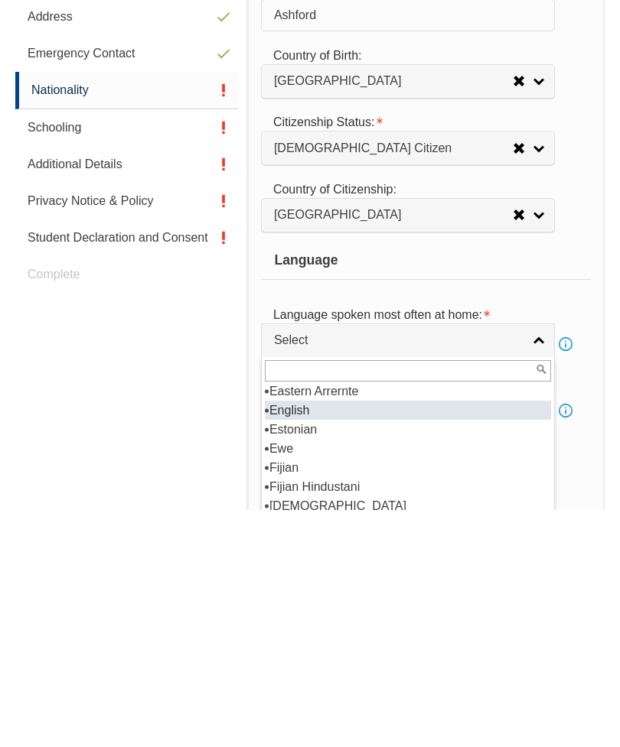
select select "1201"
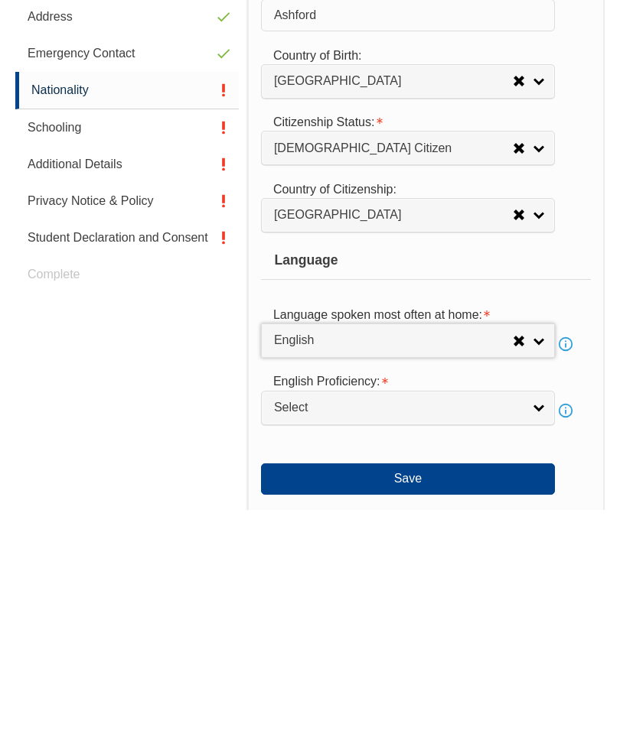
scroll to position [608, 0]
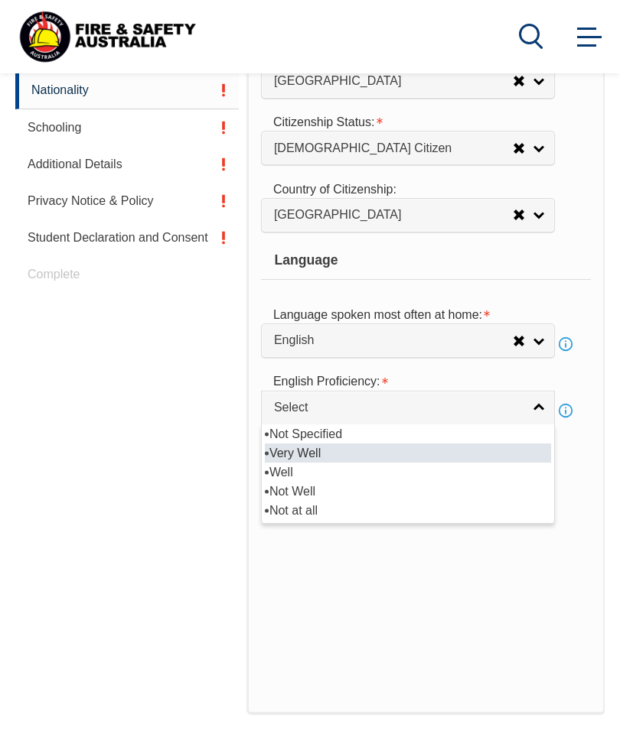
select select "1"
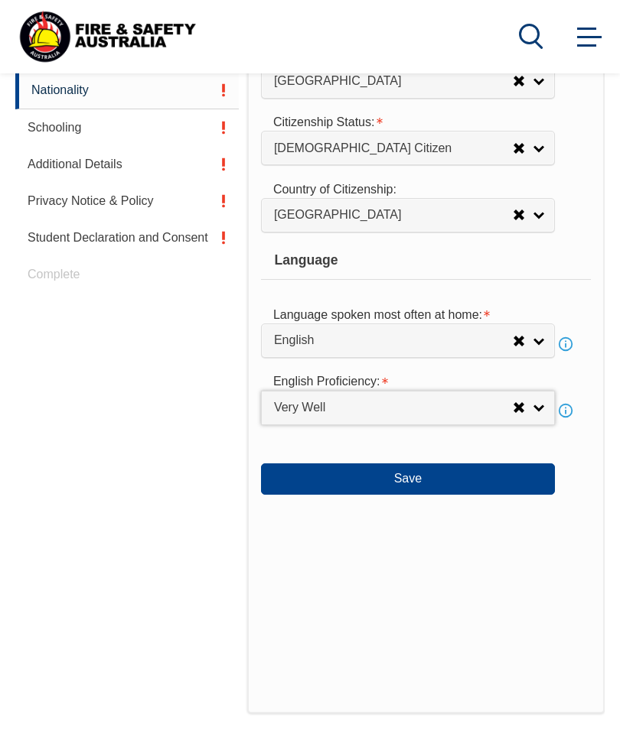
click at [445, 494] on button "Save" at bounding box center [408, 479] width 294 height 31
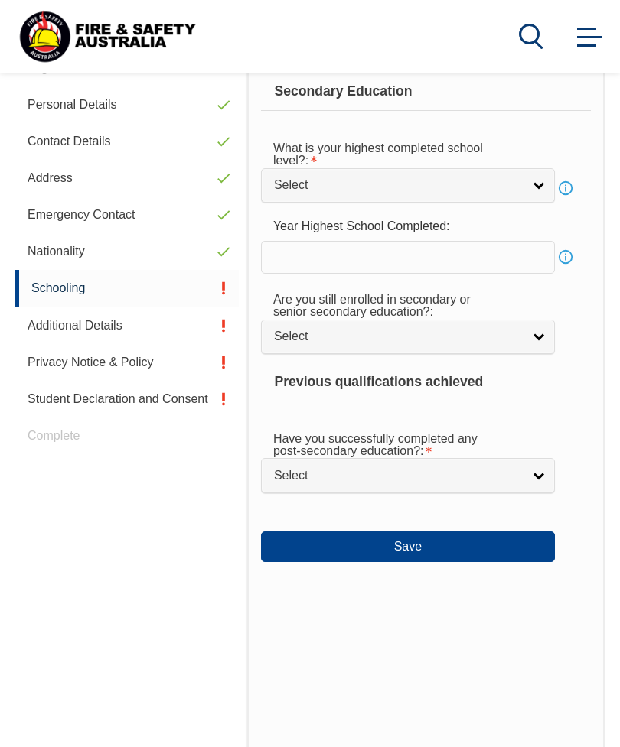
scroll to position [371, 0]
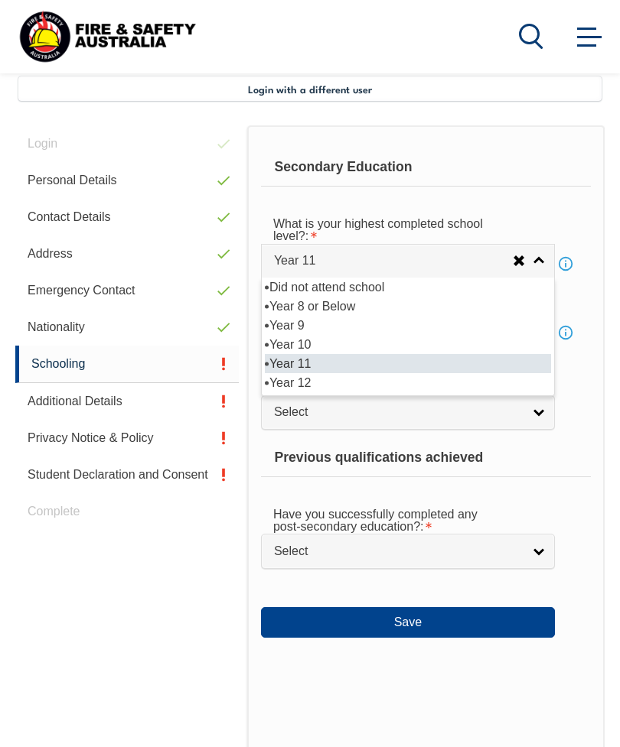
select select "12"
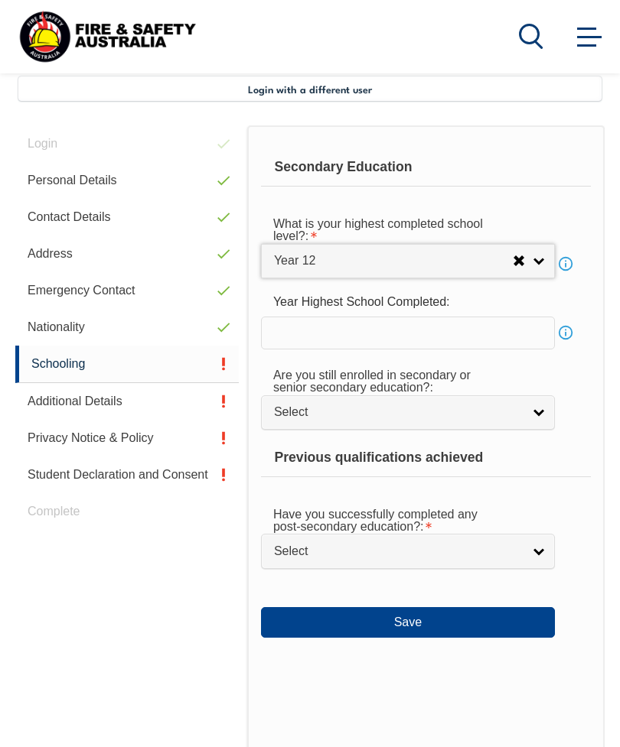
click at [404, 345] on input "text" at bounding box center [408, 333] width 294 height 32
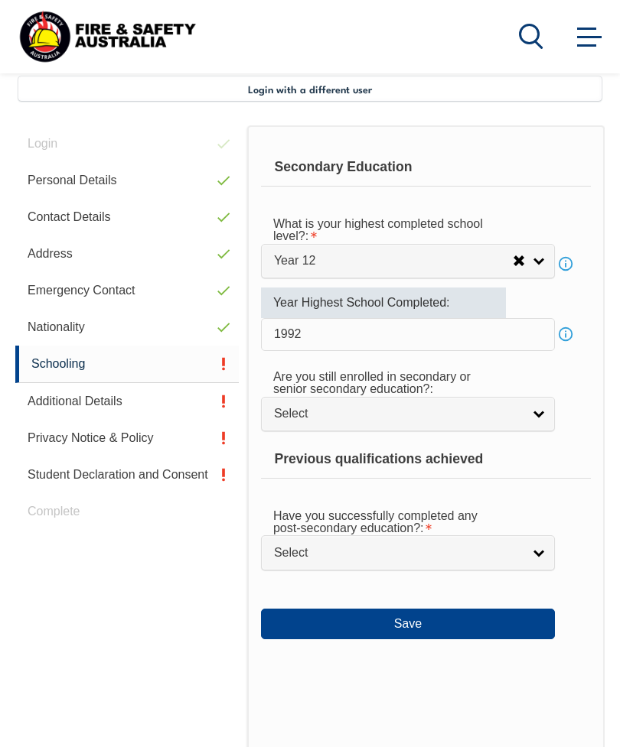
type input "1992"
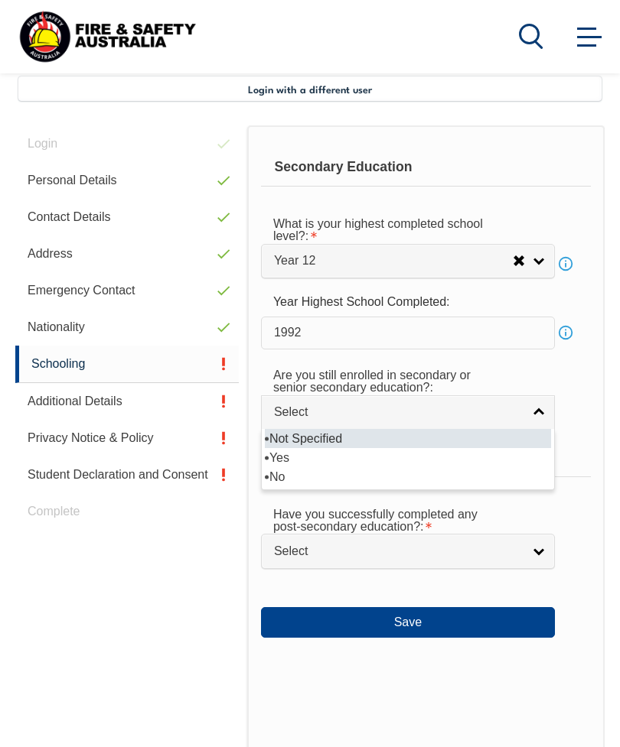
select select "false"
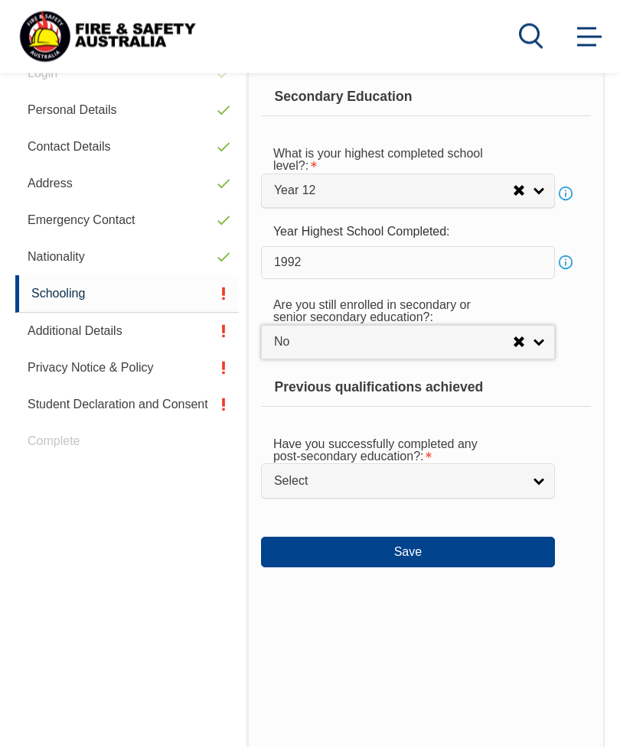
scroll to position [441, 0]
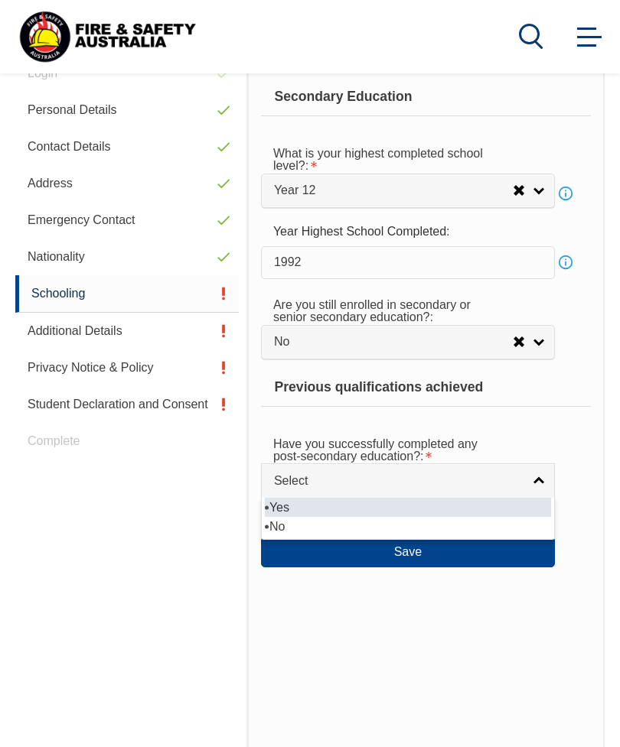
select select "true"
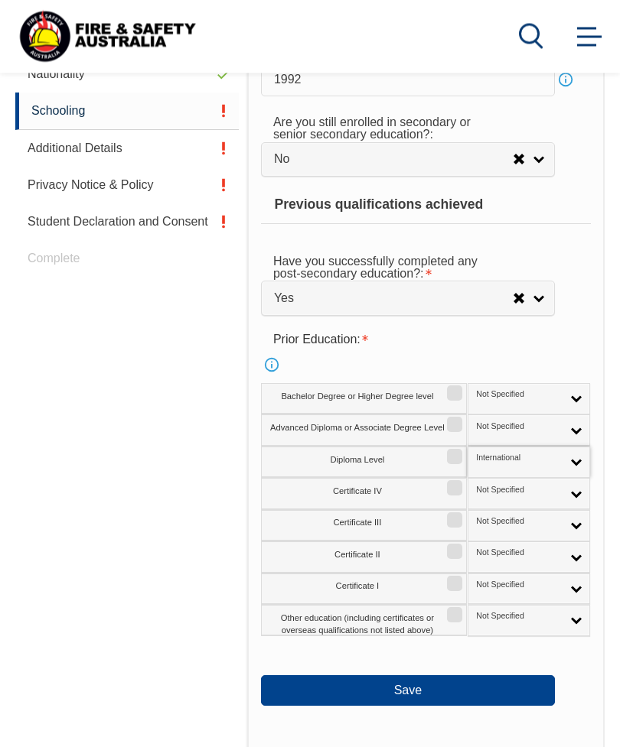
scroll to position [624, 0]
click at [454, 547] on input "Certificate II" at bounding box center [452, 546] width 9 height 2
checkbox input "true"
click at [448, 452] on input "Diploma Level" at bounding box center [452, 452] width 9 height 2
checkbox input "true"
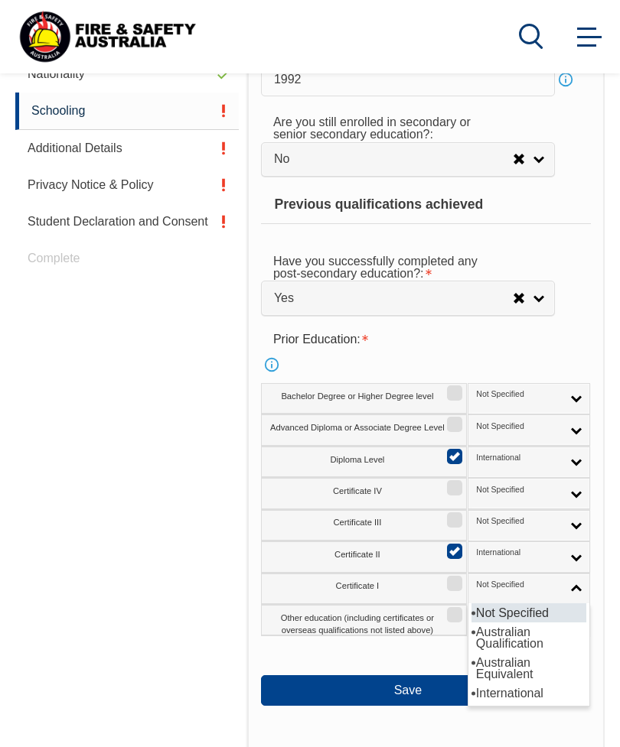
click at [613, 598] on section "Login with a different user Login Personal Details Contact Details Address Emer…" at bounding box center [310, 430] width 620 height 1325
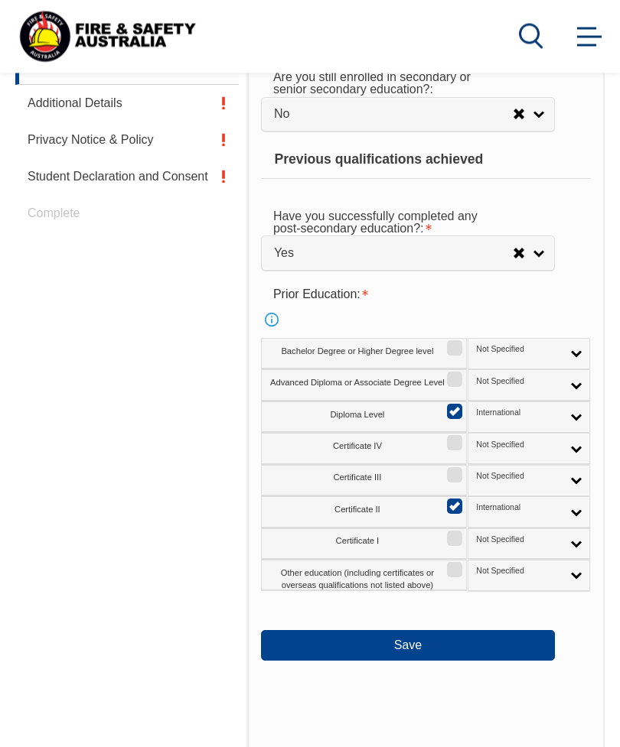
scroll to position [681, 0]
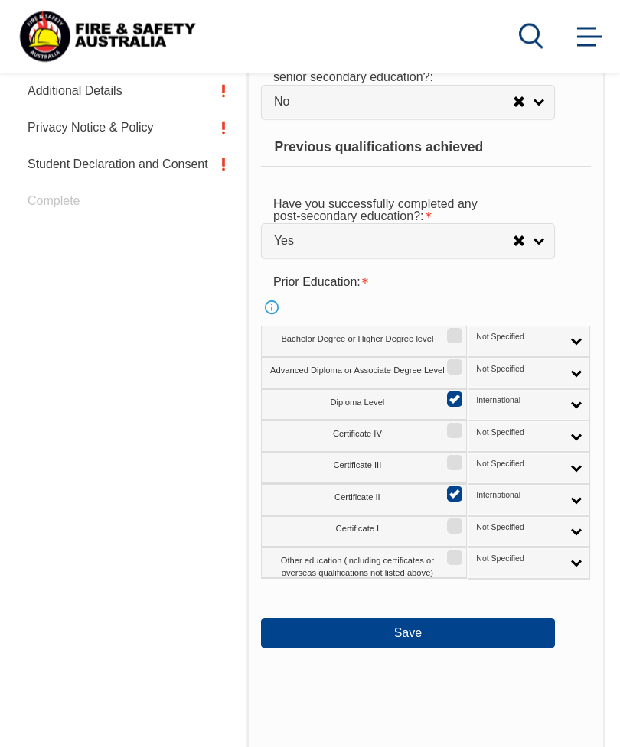
click at [457, 554] on input "Other education (including certificates or overseas qualifications not listed a…" at bounding box center [452, 553] width 9 height 2
checkbox input "true"
click at [442, 649] on button "Save" at bounding box center [408, 633] width 294 height 31
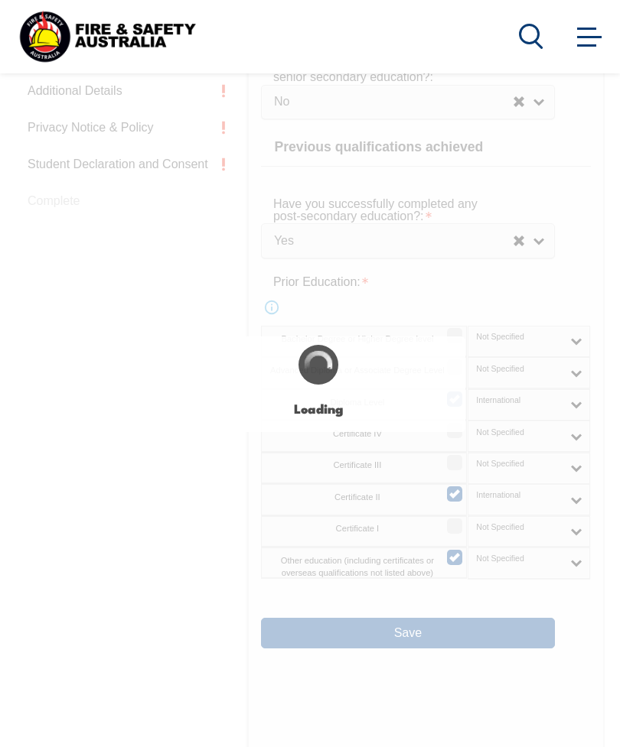
select select
select select "false"
select select "true"
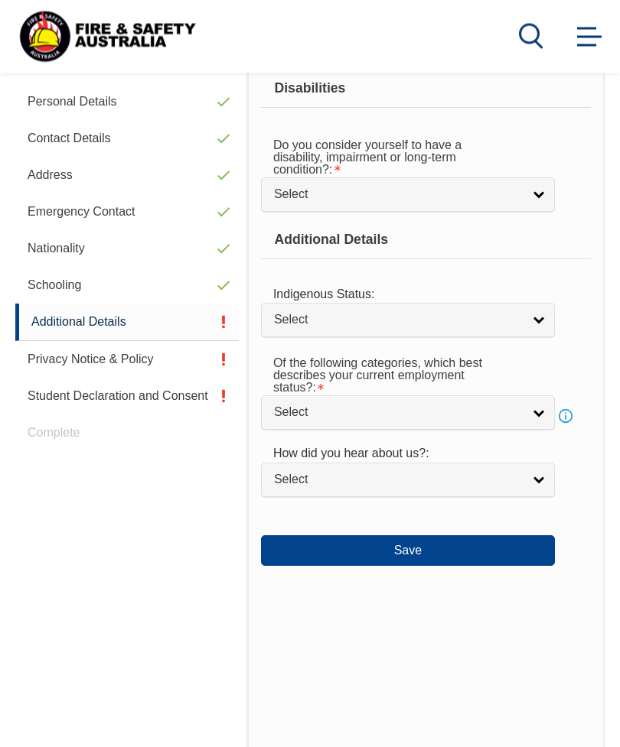
scroll to position [371, 0]
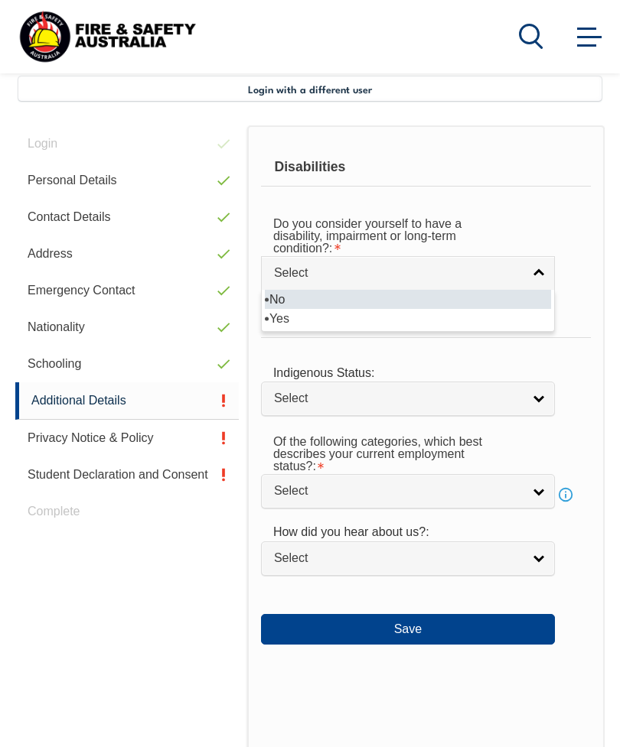
select select "false"
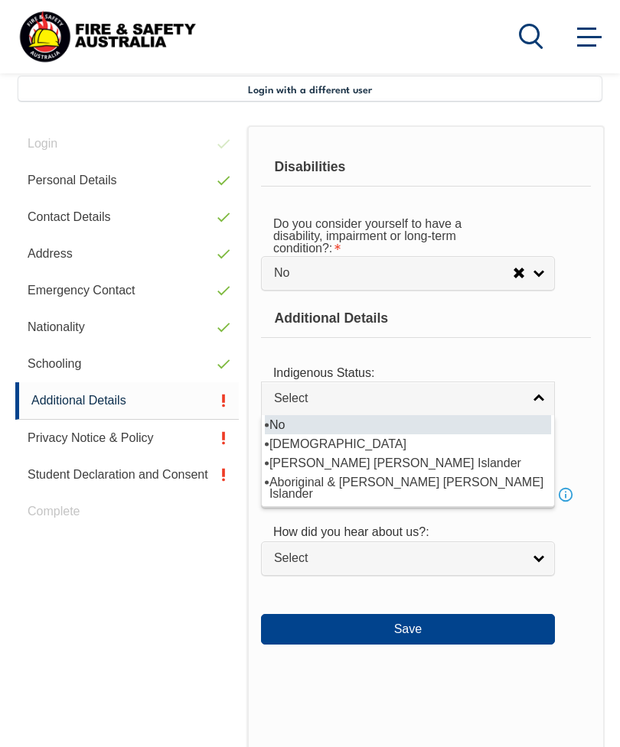
select select "4"
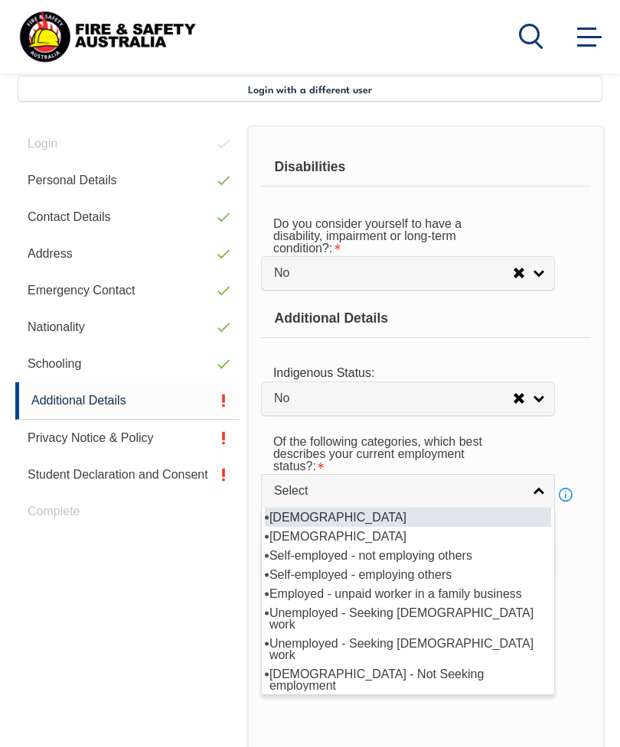
select select "1"
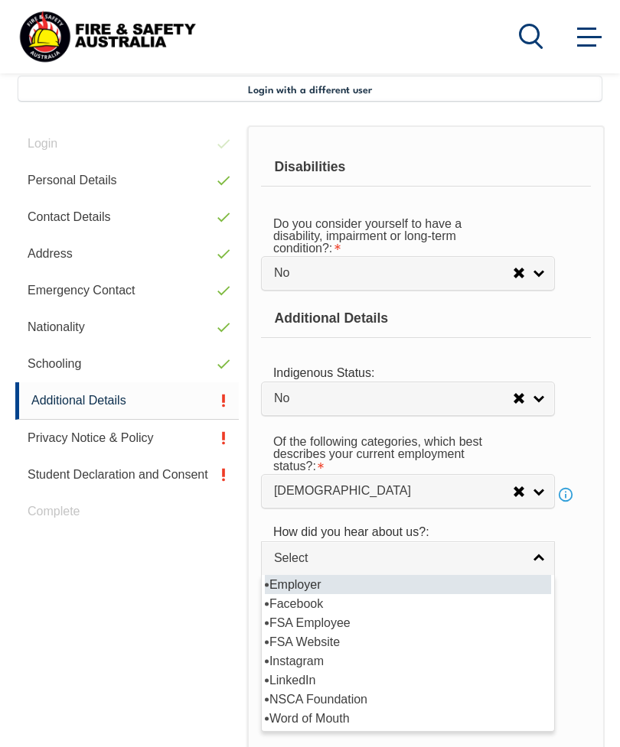
select select "8019"
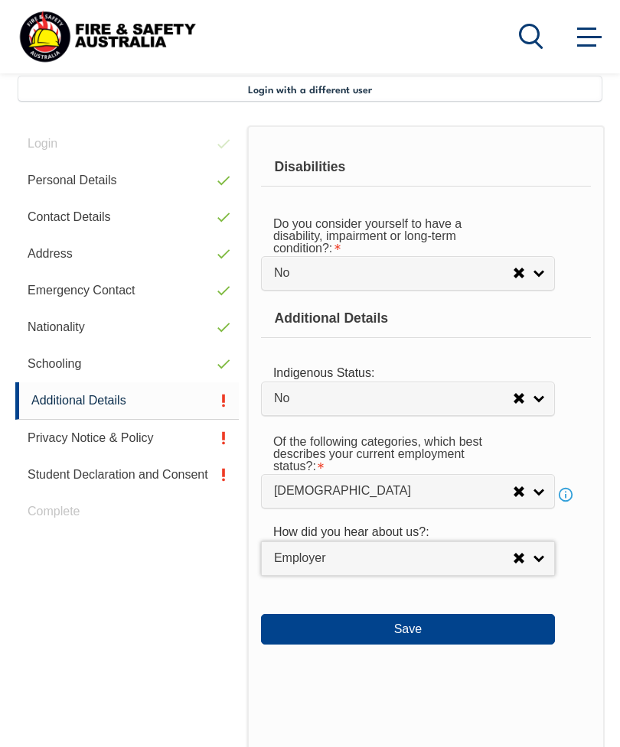
click at [434, 645] on button "Save" at bounding box center [408, 629] width 294 height 31
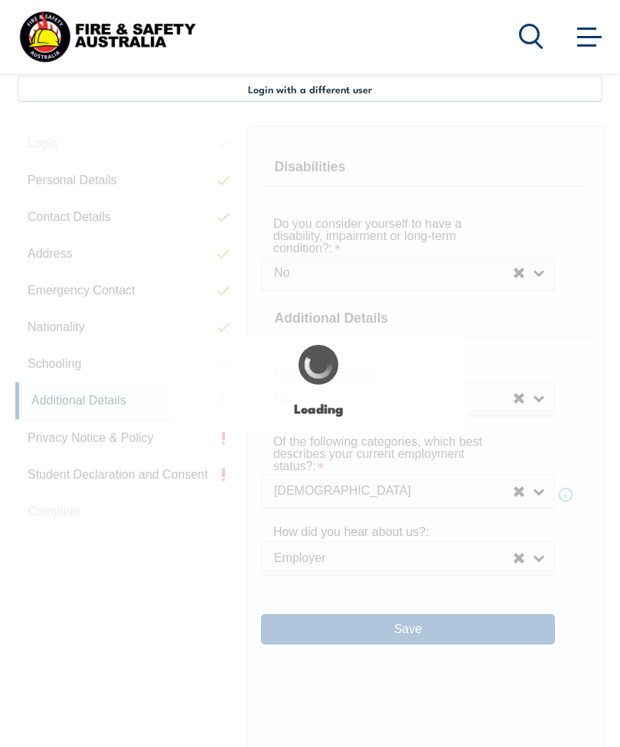
select select "false"
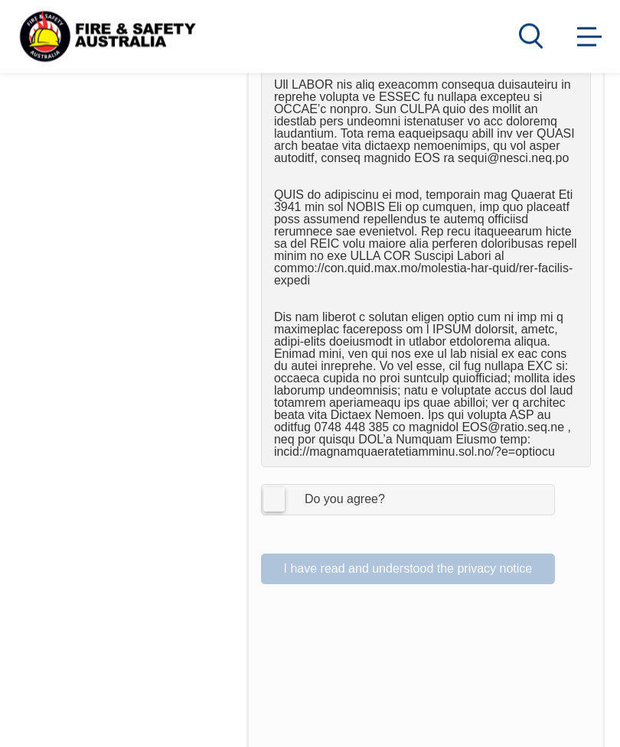
click at [284, 500] on label "I Agree Do you agree?" at bounding box center [408, 500] width 294 height 31
click at [397, 500] on input "I Agree Do you agree?" at bounding box center [410, 500] width 26 height 29
checkbox input "true"
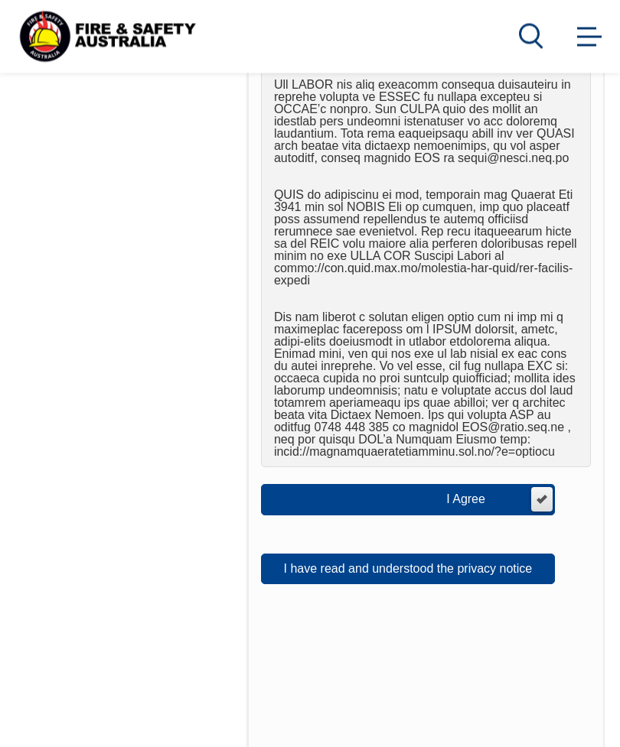
scroll to position [1055, 0]
click at [450, 573] on button "I have read and understood the privacy notice" at bounding box center [408, 569] width 294 height 31
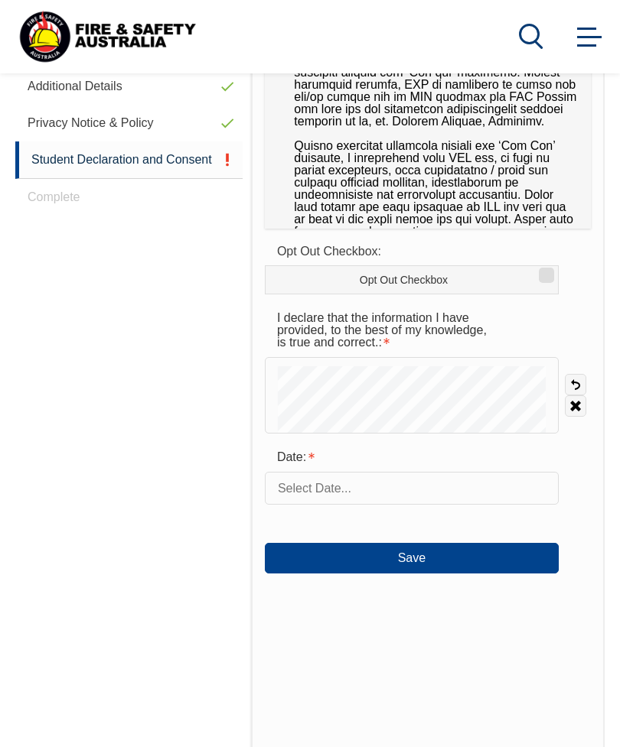
scroll to position [371, 0]
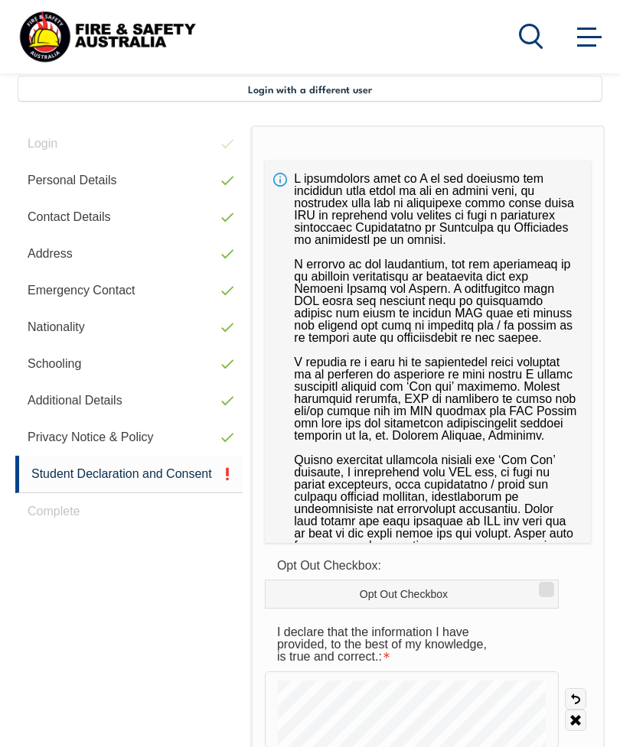
click at [197, 477] on link "Student Declaration and Consent" at bounding box center [128, 474] width 227 height 37
click at [541, 585] on input "Opt Out Checkbox" at bounding box center [543, 585] width 9 height 2
checkbox input "true"
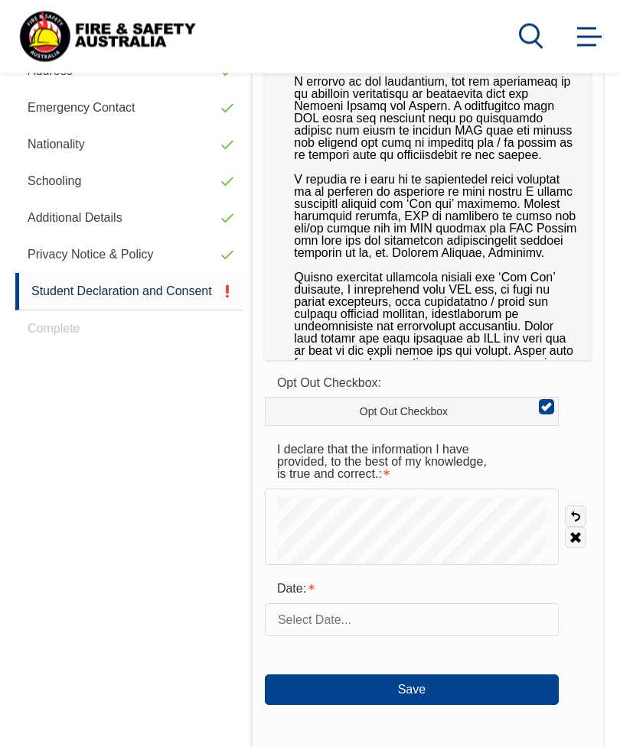
scroll to position [554, 0]
click at [341, 617] on input "text" at bounding box center [412, 620] width 294 height 32
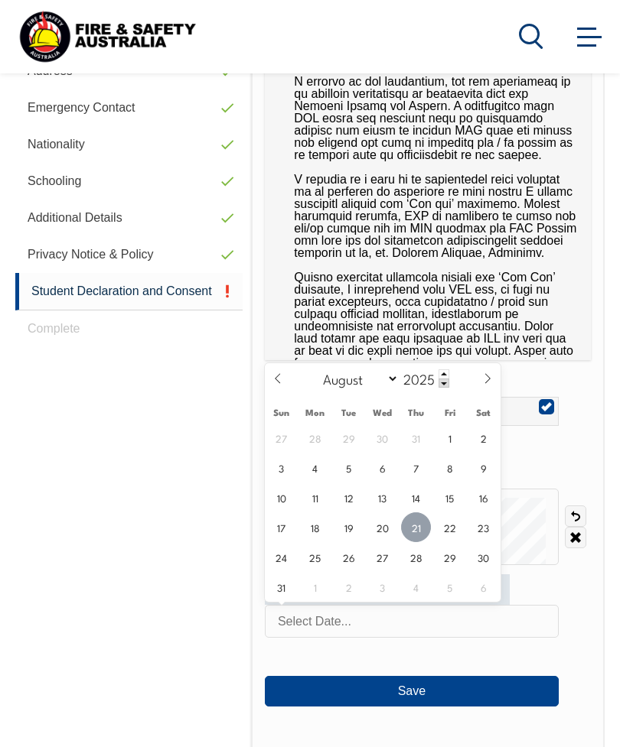
click at [418, 534] on span "21" at bounding box center [416, 528] width 30 height 30
type input "August 21, 2025"
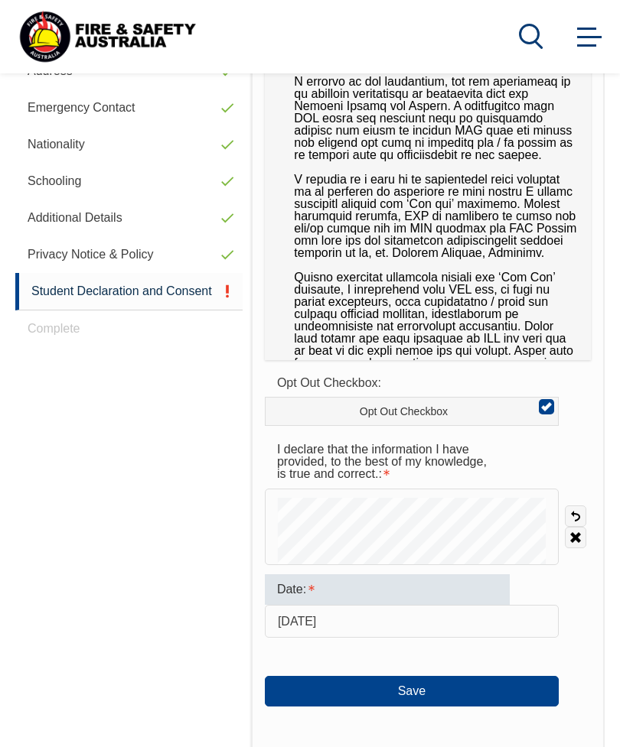
click at [418, 695] on button "Save" at bounding box center [412, 691] width 294 height 31
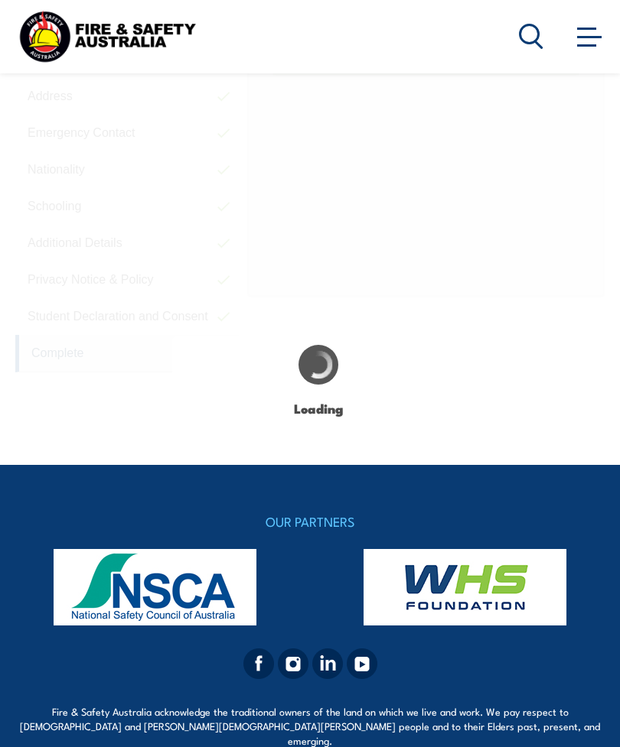
scroll to position [526, 0]
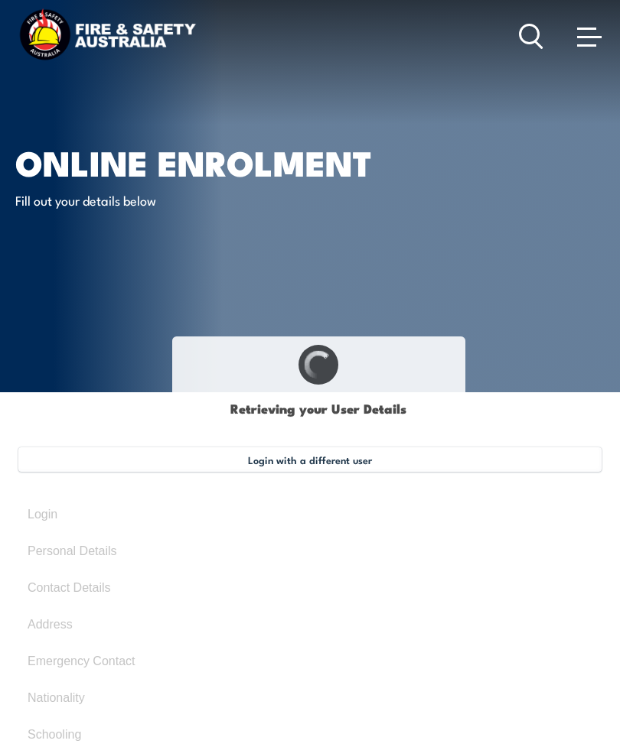
select select "Mr"
type input "[PERSON_NAME]"
type input "[DATE]"
type input "B85KHLT466"
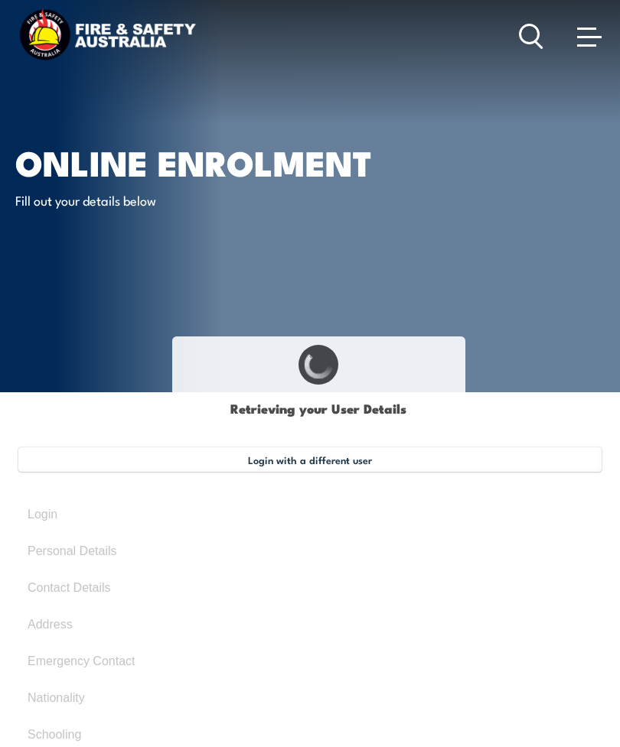
select select "M"
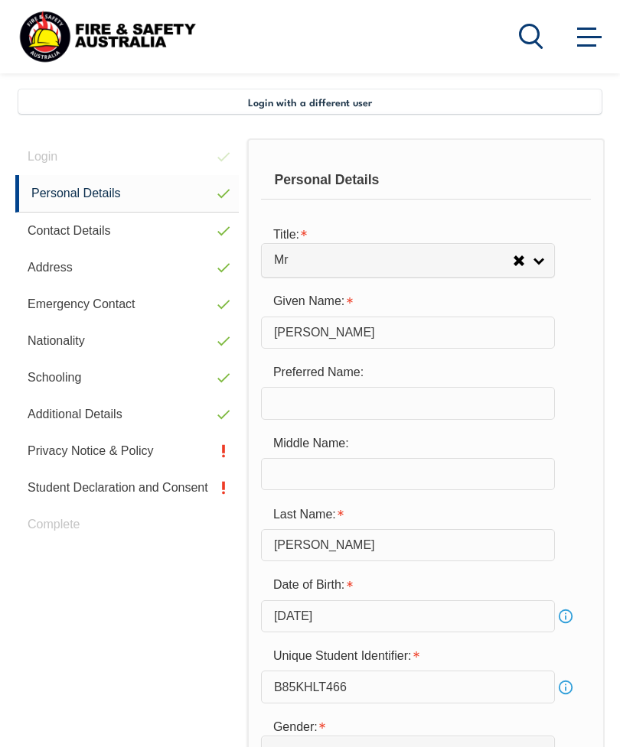
scroll to position [371, 0]
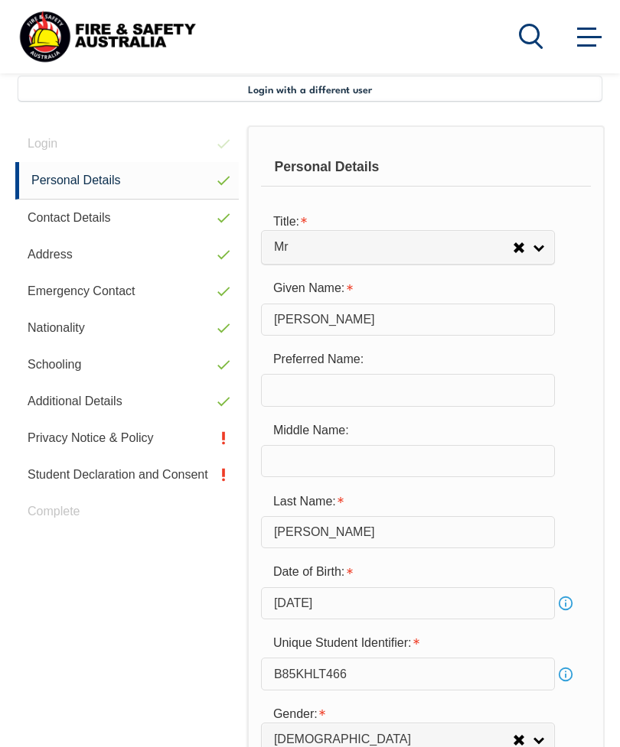
click at [38, 449] on link "Privacy Notice & Policy" at bounding box center [126, 438] width 223 height 37
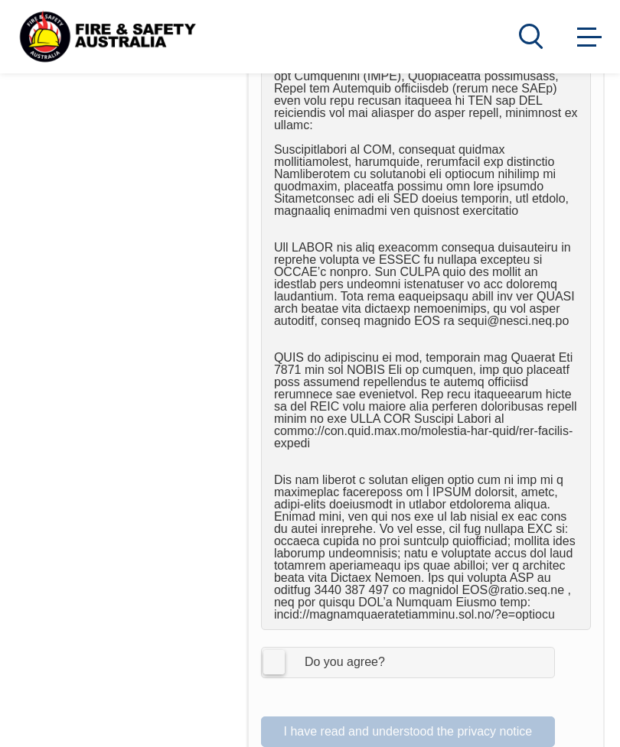
scroll to position [905, 0]
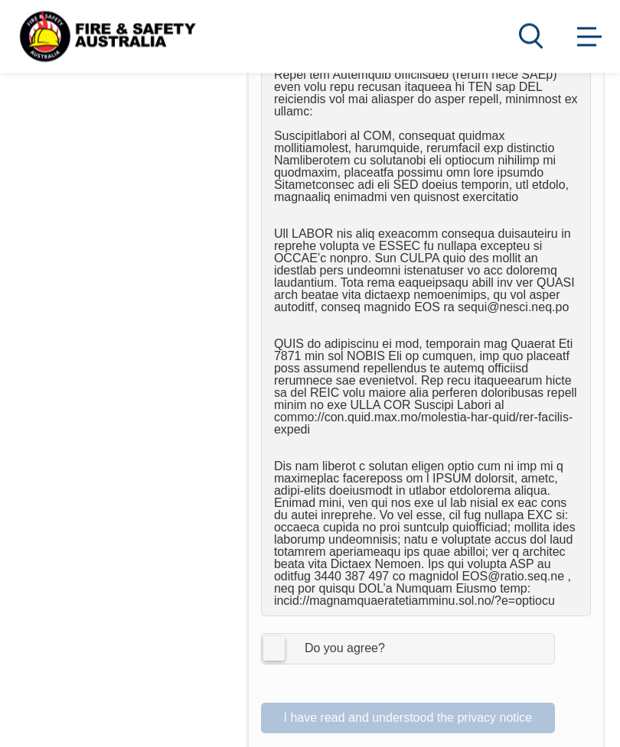
click at [286, 641] on span "I Agree Do you agree?" at bounding box center [329, 649] width 135 height 29
click at [397, 641] on input "I Agree Do you agree?" at bounding box center [410, 649] width 26 height 29
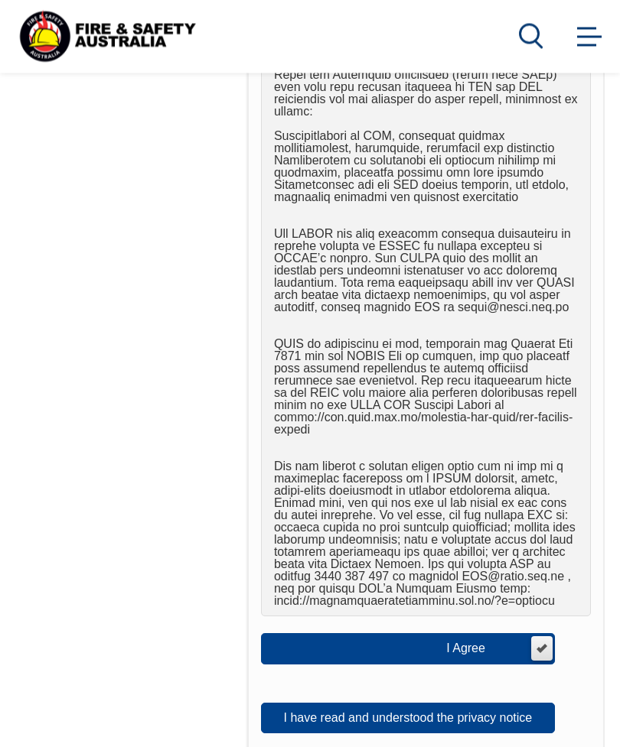
scroll to position [906, 0]
click at [486, 650] on div "I Agree" at bounding box center [481, 649] width 70 height 12
click at [528, 650] on input "I Agree Do you agree?" at bounding box center [541, 648] width 26 height 29
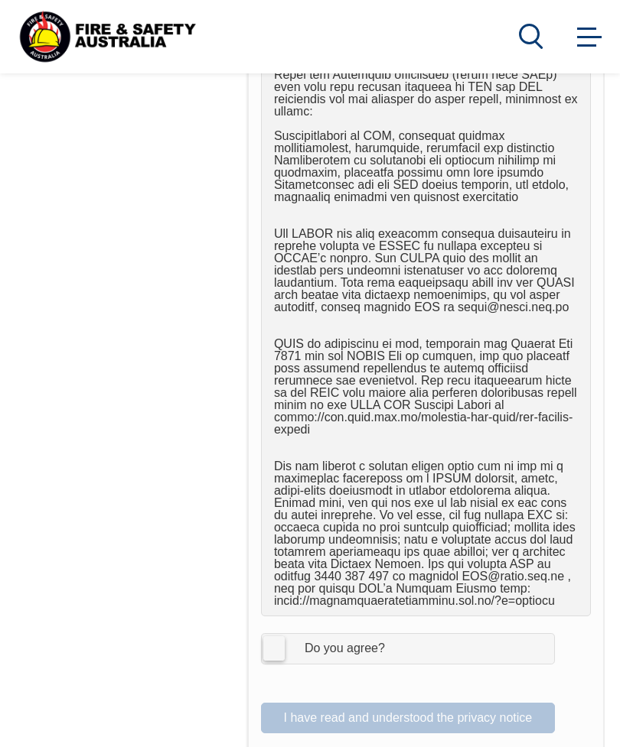
click at [282, 653] on label "I Agree Do you agree?" at bounding box center [408, 648] width 294 height 31
click at [397, 653] on input "I Agree Do you agree?" at bounding box center [410, 648] width 26 height 29
checkbox input "true"
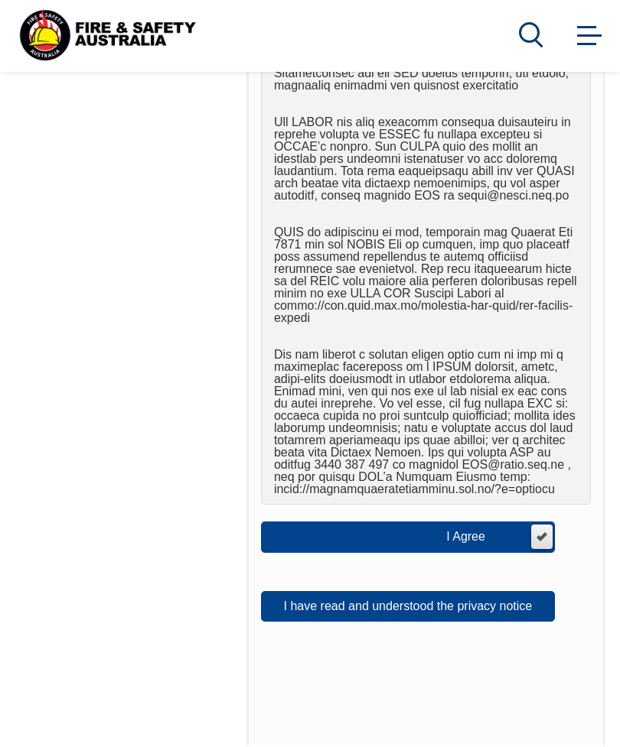
click at [504, 614] on button "I have read and understood the privacy notice" at bounding box center [408, 608] width 294 height 31
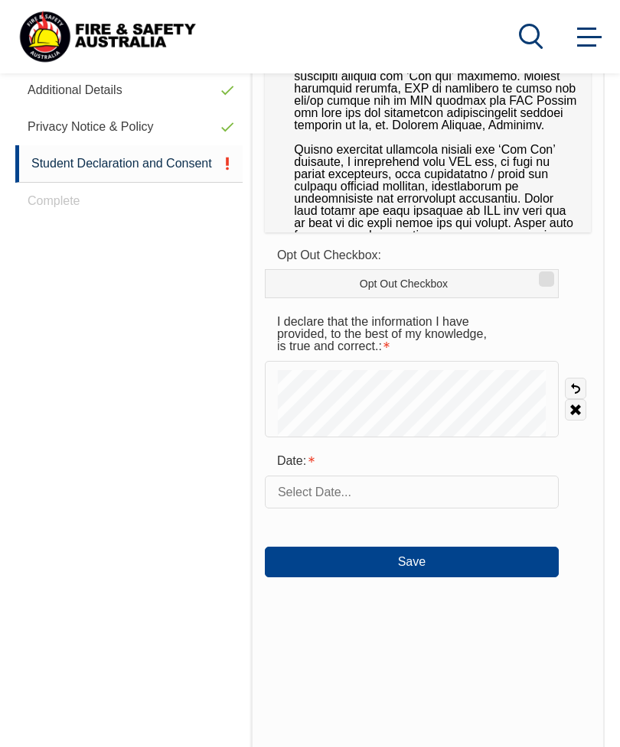
scroll to position [371, 0]
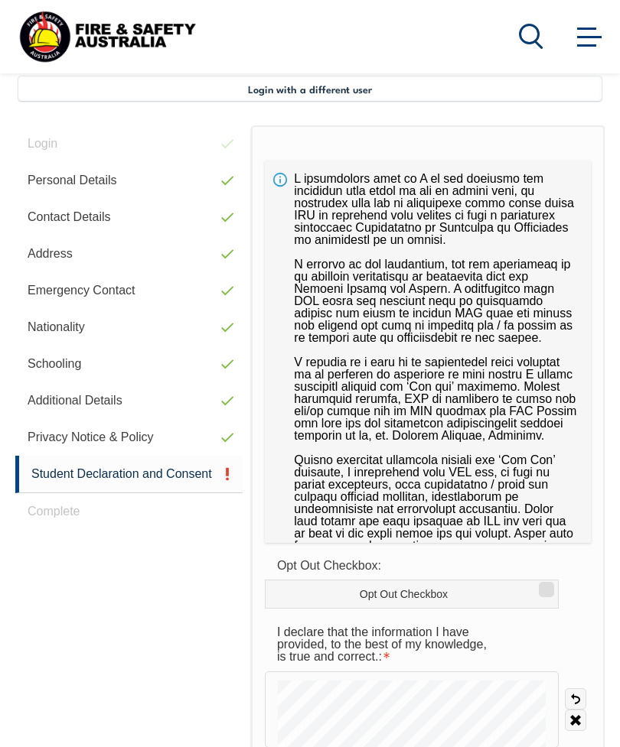
click at [545, 585] on input "Opt Out Checkbox" at bounding box center [543, 585] width 9 height 2
checkbox input "true"
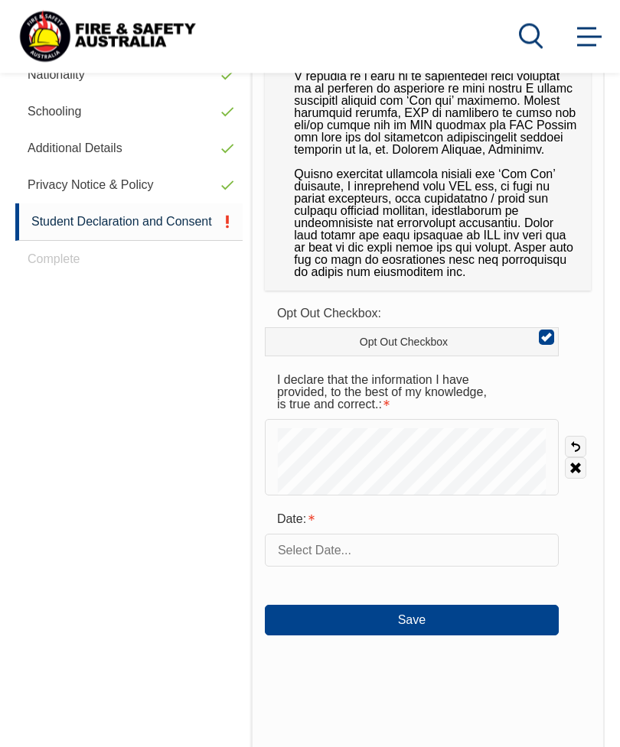
scroll to position [624, 0]
click at [372, 554] on input "text" at bounding box center [412, 550] width 294 height 32
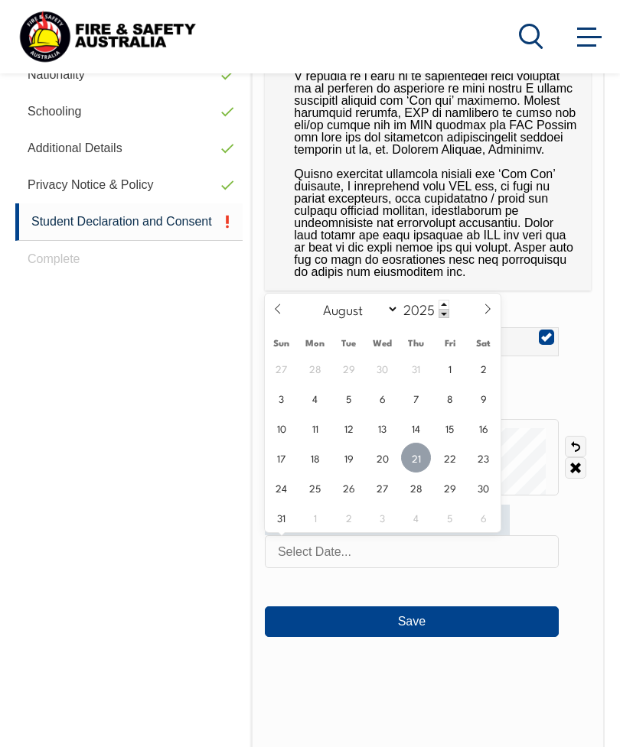
click at [411, 459] on span "21" at bounding box center [416, 458] width 30 height 30
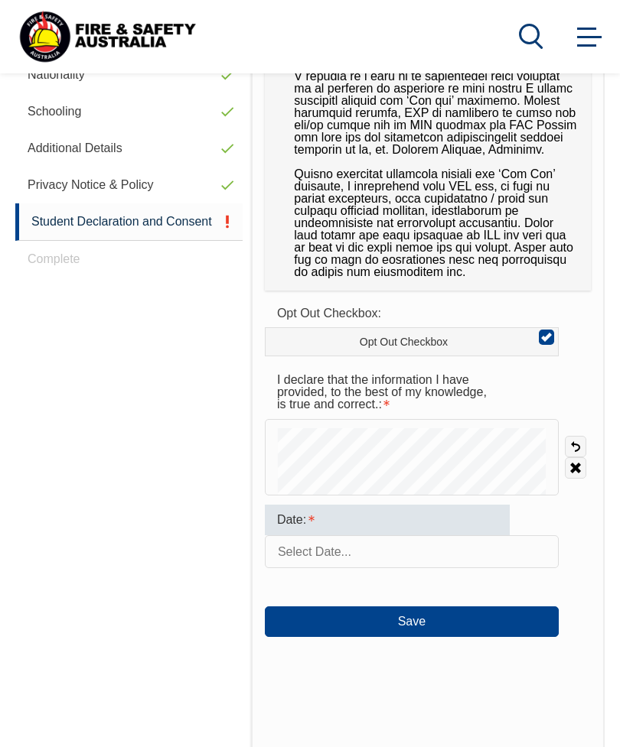
type input "August 21, 2025"
click at [422, 622] on button "Save" at bounding box center [412, 622] width 294 height 31
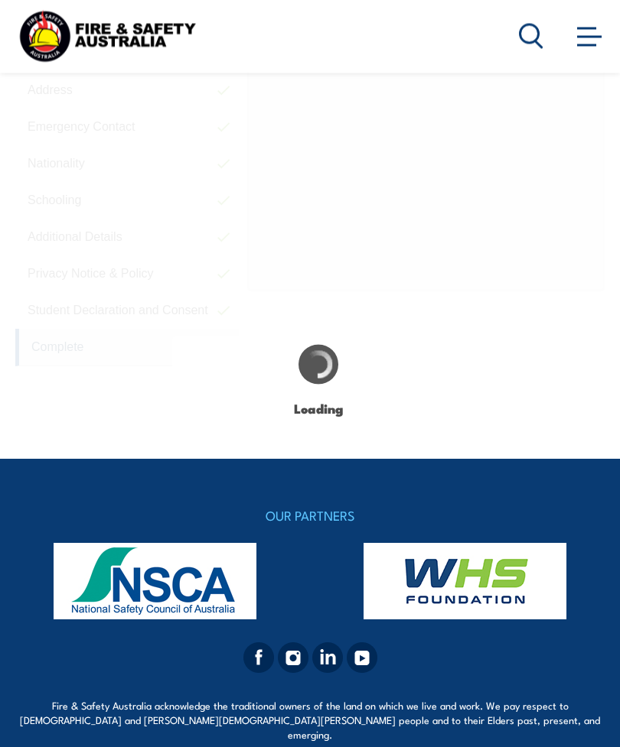
scroll to position [529, 0]
